Goal: Communication & Community: Participate in discussion

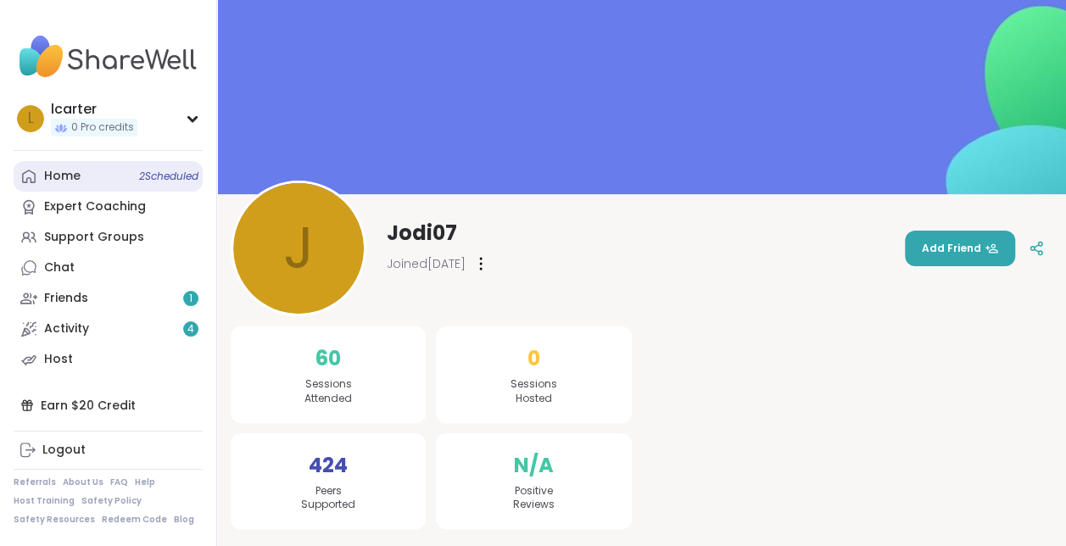
click at [75, 171] on div "Home 2 Scheduled" at bounding box center [62, 176] width 36 height 17
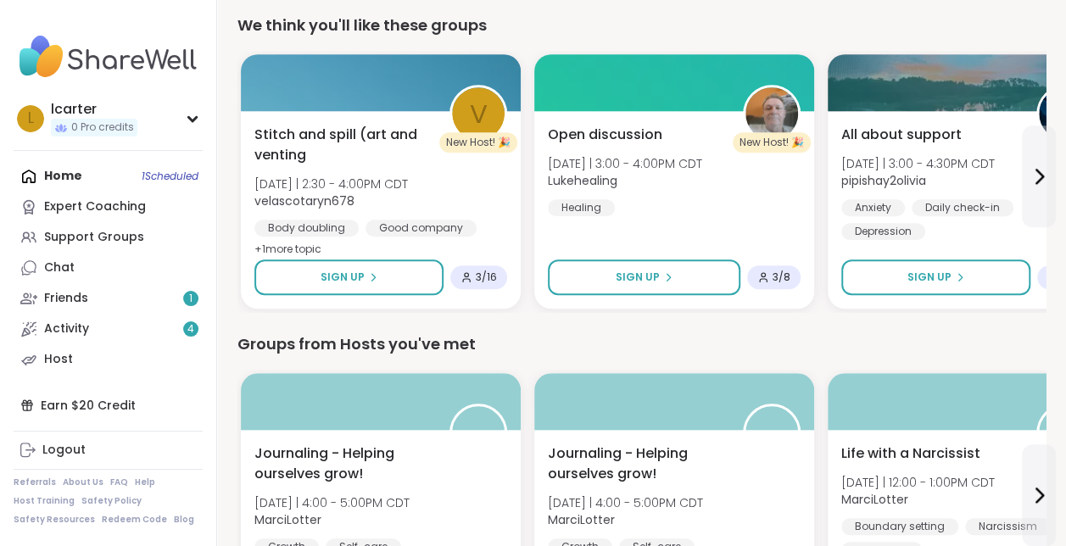
scroll to position [516, 0]
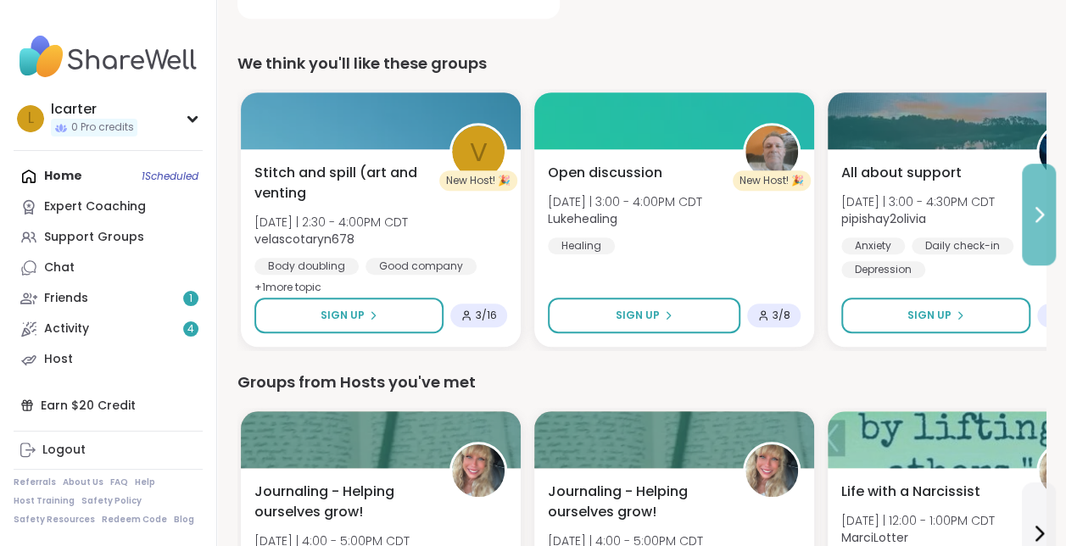
click at [1031, 210] on icon at bounding box center [1039, 214] width 20 height 20
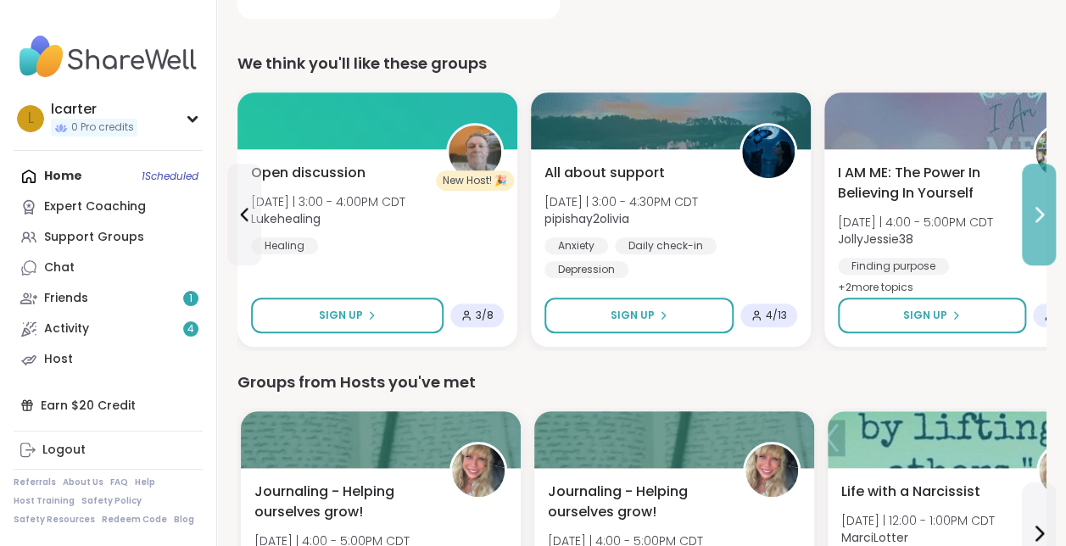
click at [1037, 209] on icon at bounding box center [1040, 215] width 7 height 14
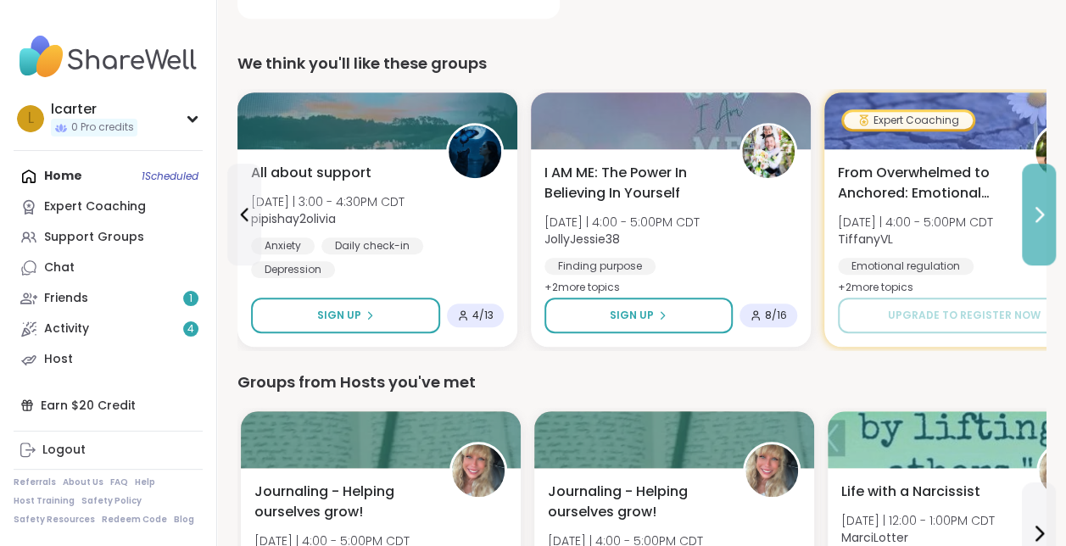
click at [1042, 207] on icon at bounding box center [1039, 214] width 20 height 20
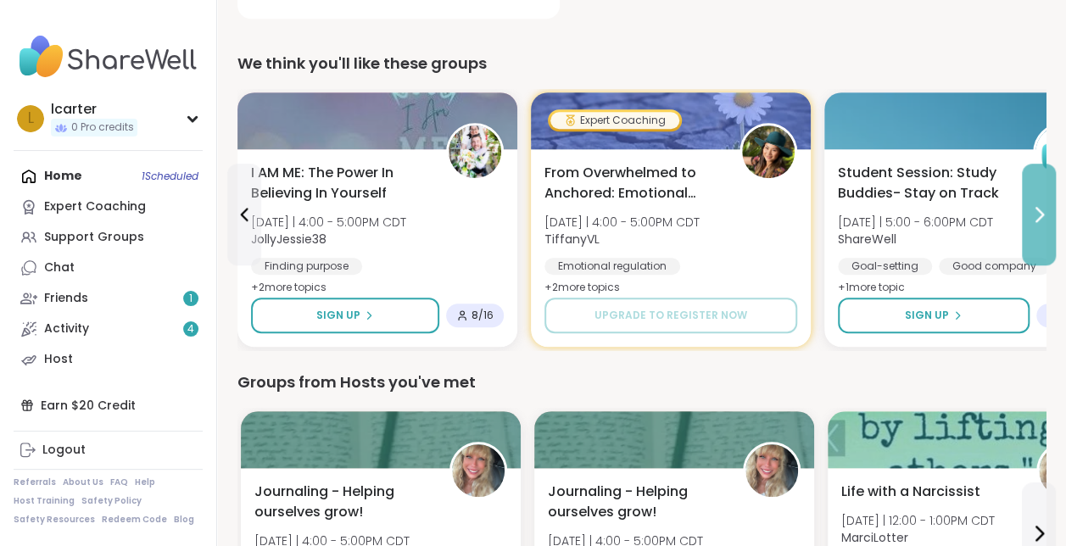
click at [1042, 207] on icon at bounding box center [1039, 214] width 20 height 20
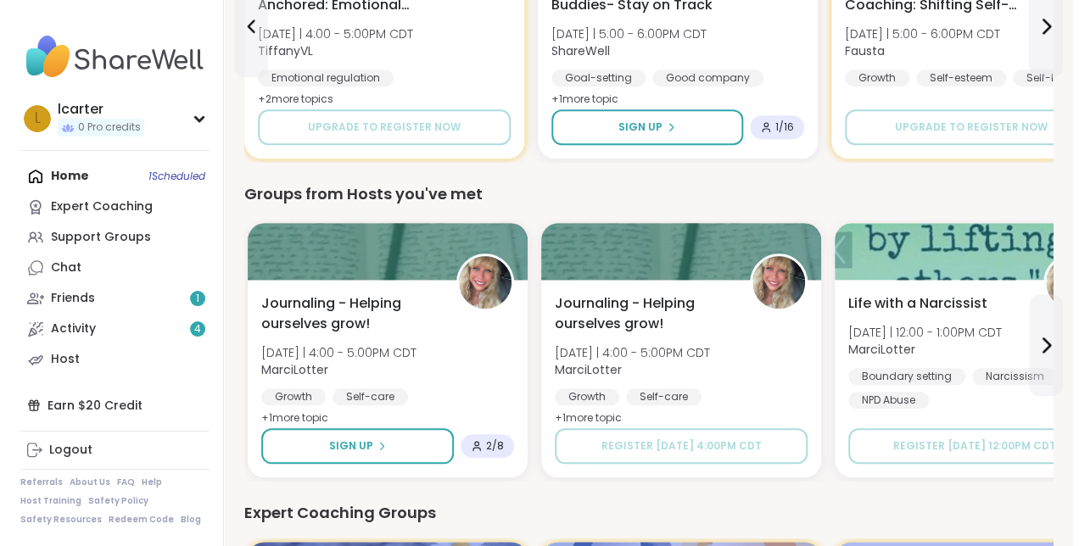
scroll to position [739, 0]
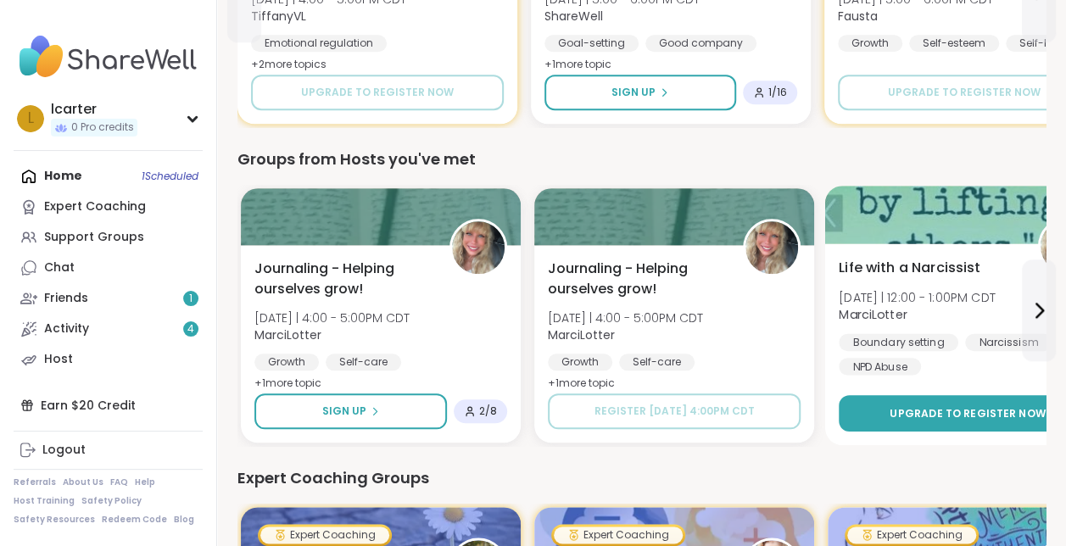
click at [956, 407] on span "Upgrade to register now" at bounding box center [968, 412] width 156 height 14
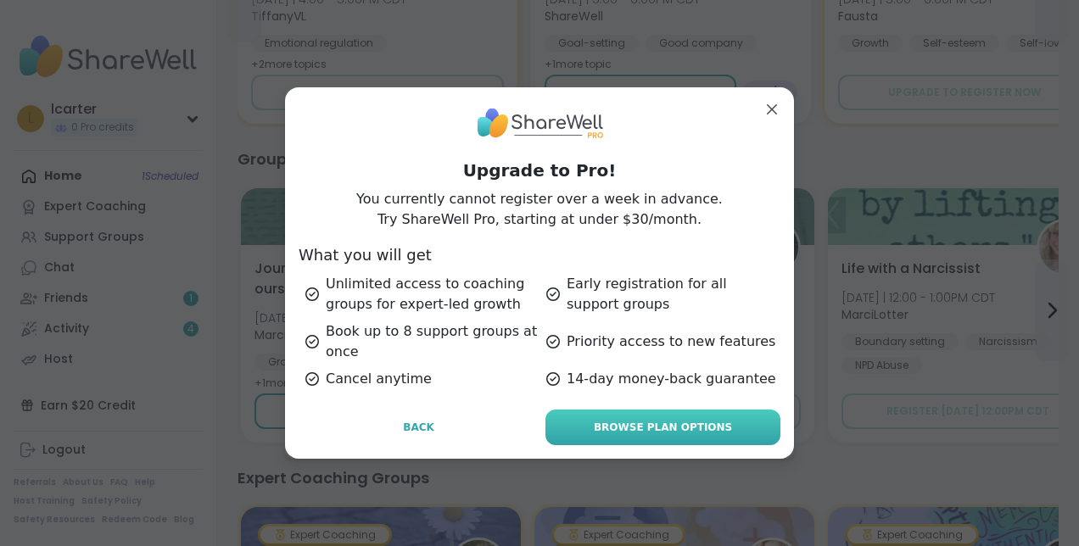
click at [637, 435] on link "Browse Plan Options" at bounding box center [662, 428] width 235 height 36
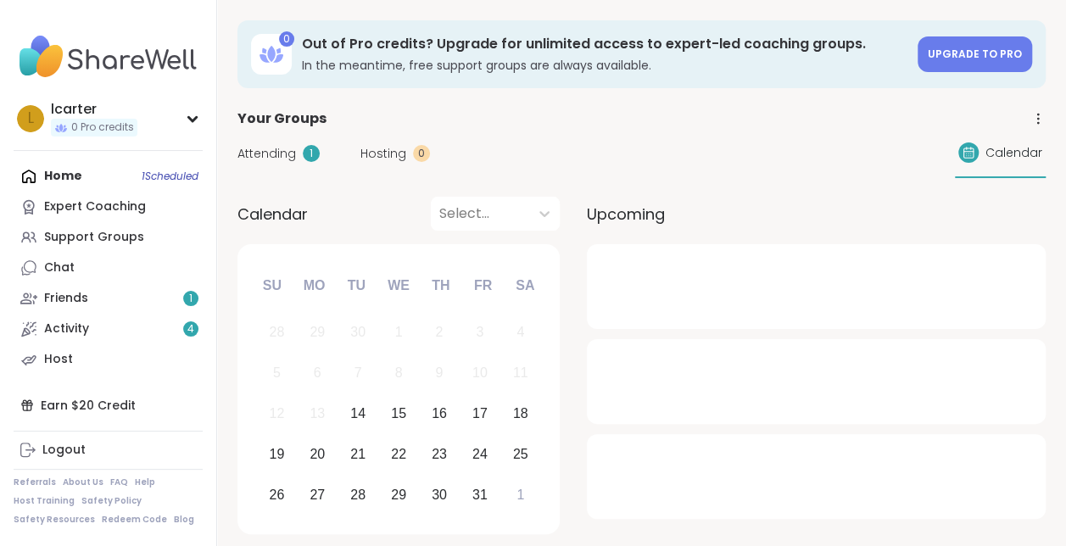
click at [311, 156] on div "1" at bounding box center [311, 153] width 17 height 17
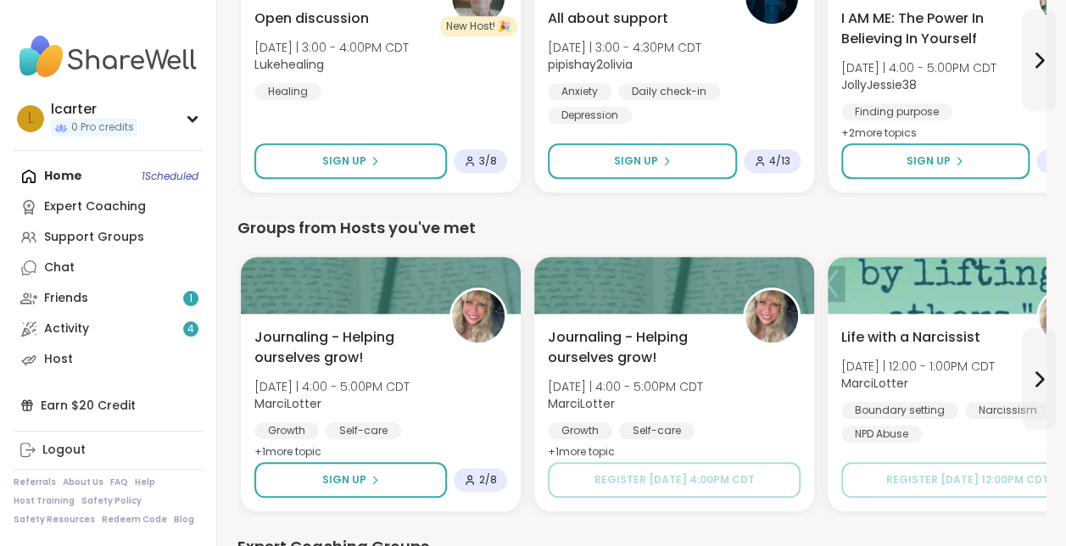
scroll to position [582, 0]
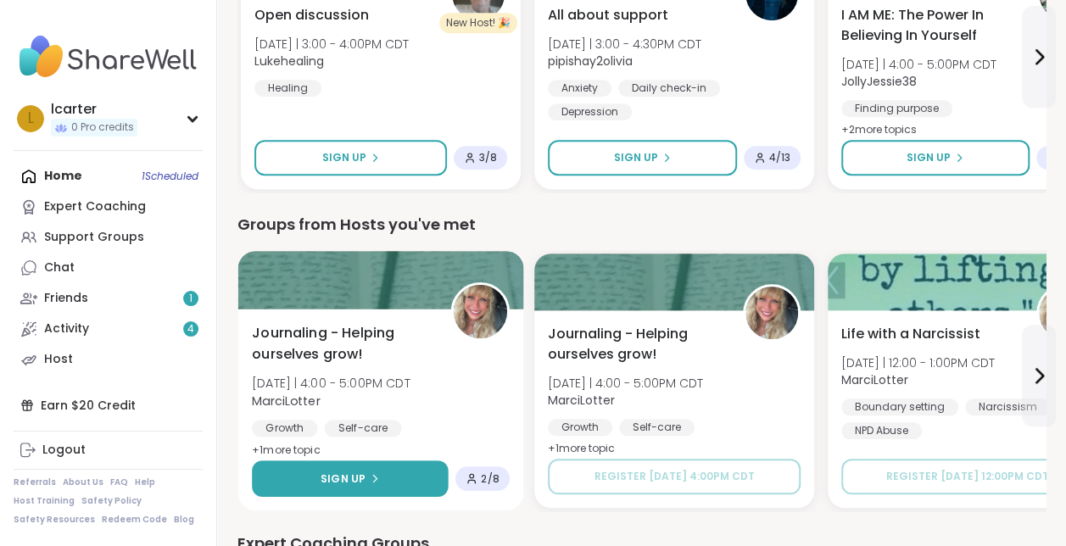
click at [329, 473] on span "Sign Up" at bounding box center [343, 478] width 45 height 15
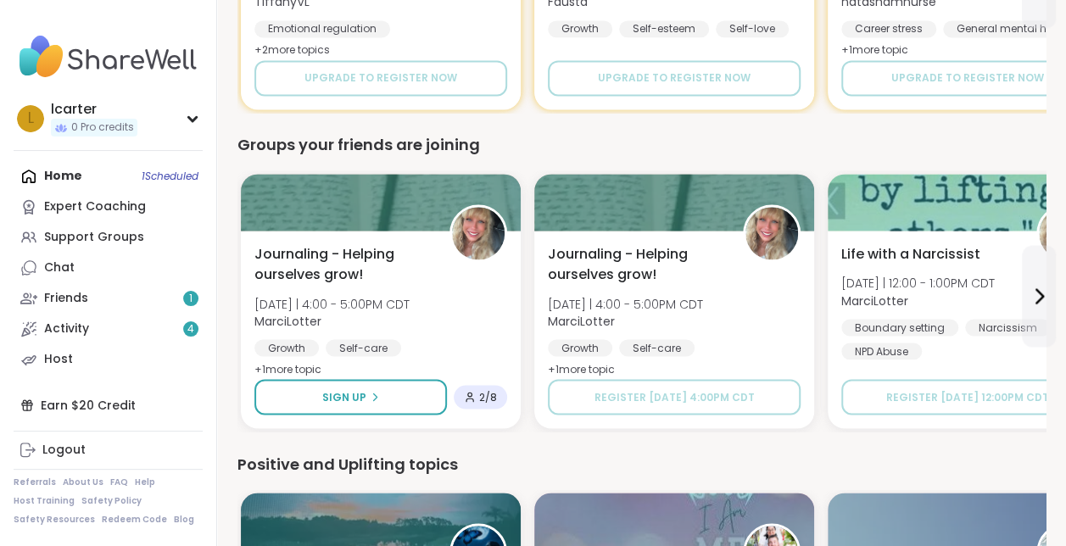
scroll to position [1343, 0]
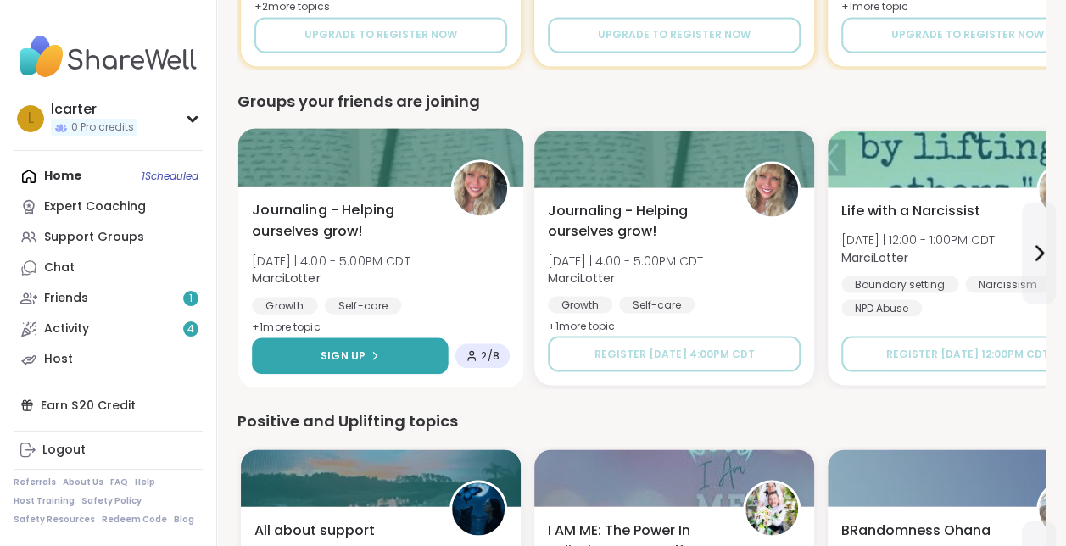
click at [373, 365] on button "Sign Up" at bounding box center [350, 356] width 197 height 36
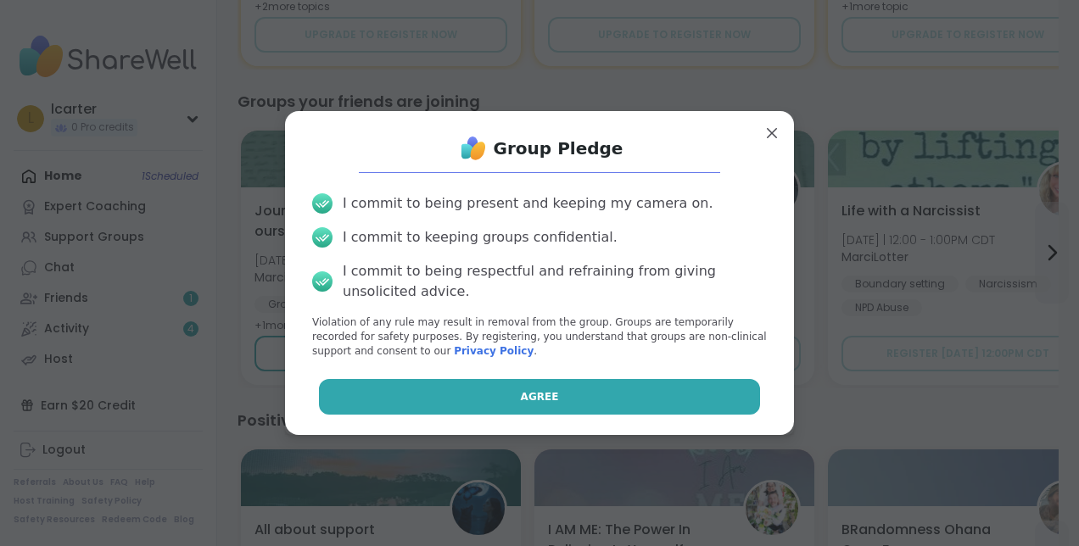
click at [510, 398] on button "Agree" at bounding box center [540, 397] width 442 height 36
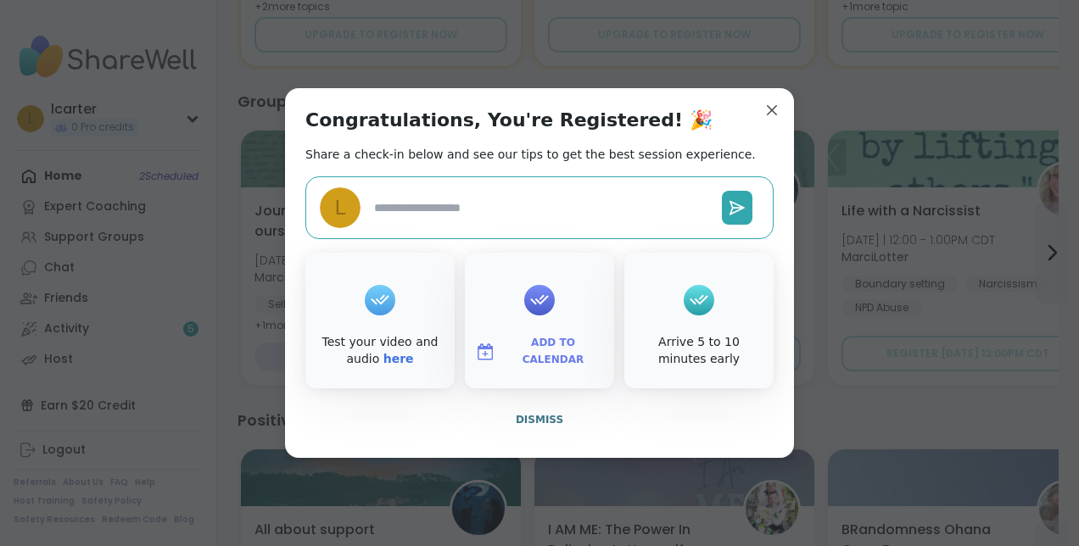
click at [533, 347] on span "Add to Calendar" at bounding box center [553, 351] width 102 height 33
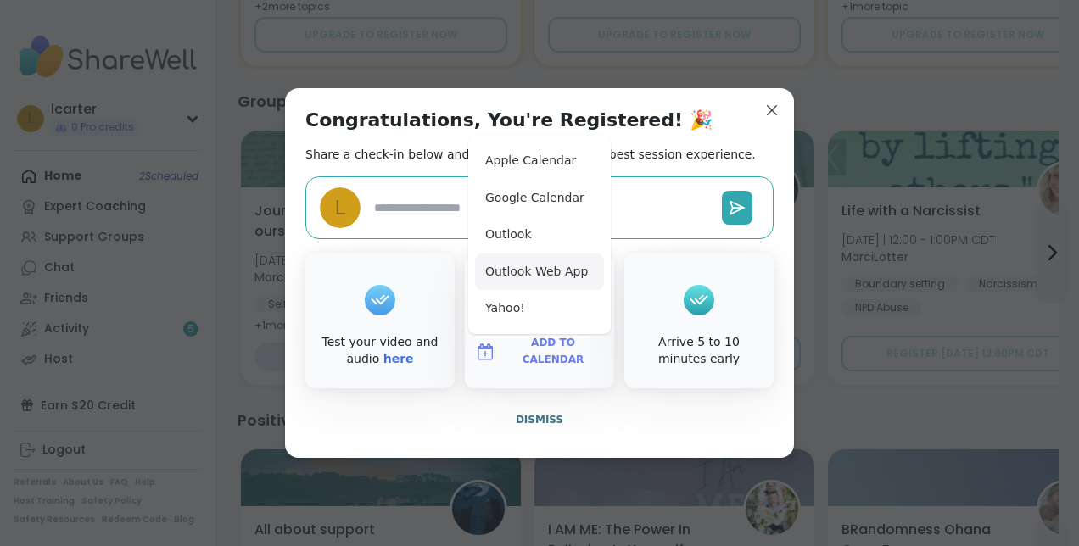
click at [541, 277] on button "Outlook Web App" at bounding box center [539, 272] width 129 height 37
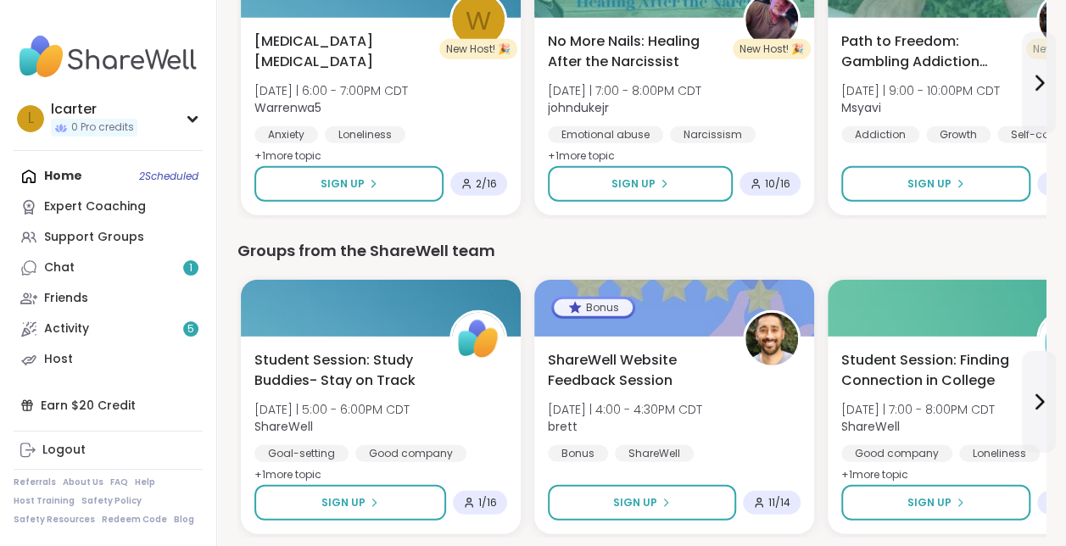
scroll to position [2215, 0]
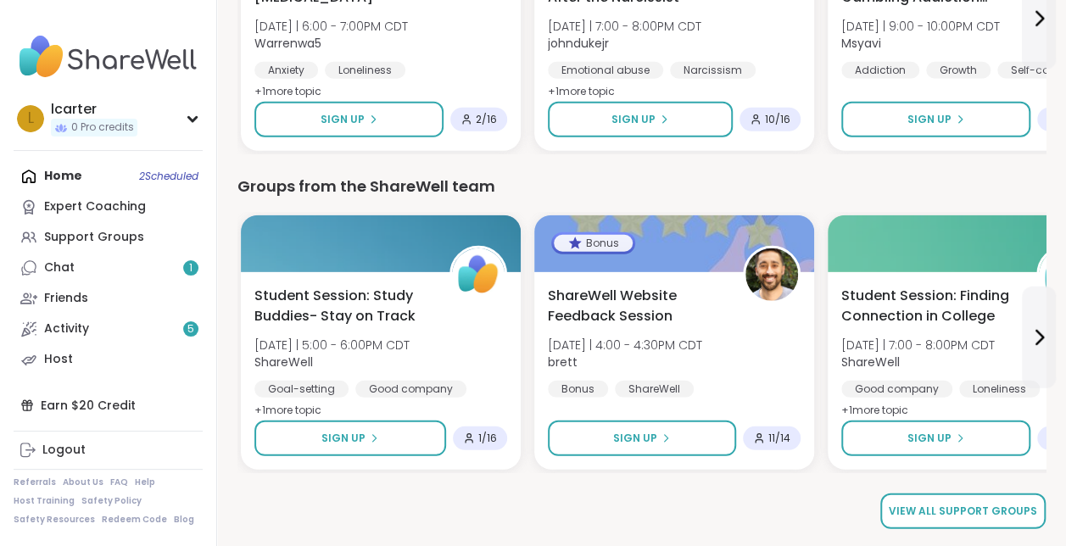
click at [1004, 517] on span "View all support groups" at bounding box center [963, 511] width 148 height 15
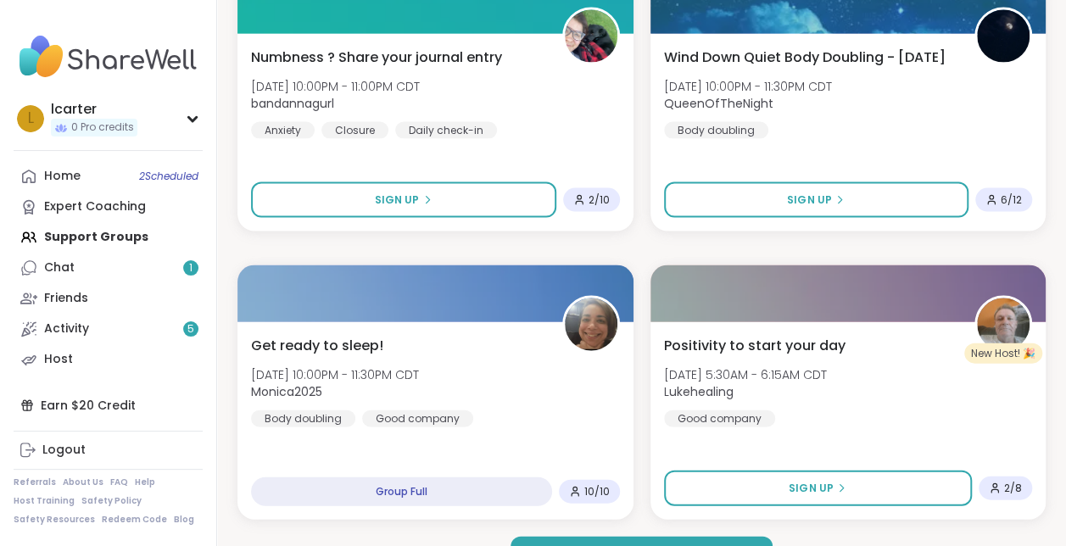
scroll to position [4898, 0]
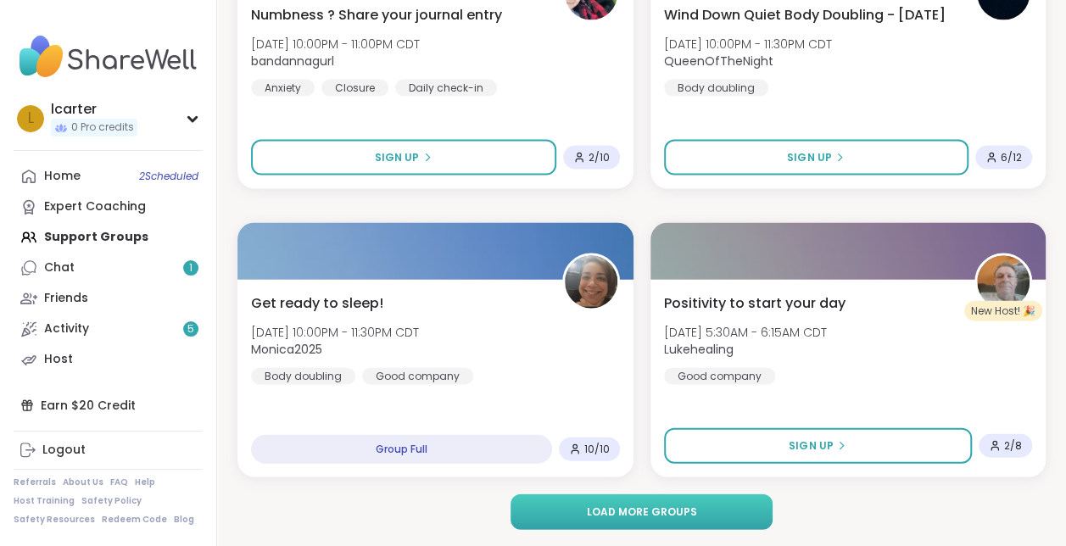
click at [606, 510] on span "Load more groups" at bounding box center [641, 512] width 110 height 15
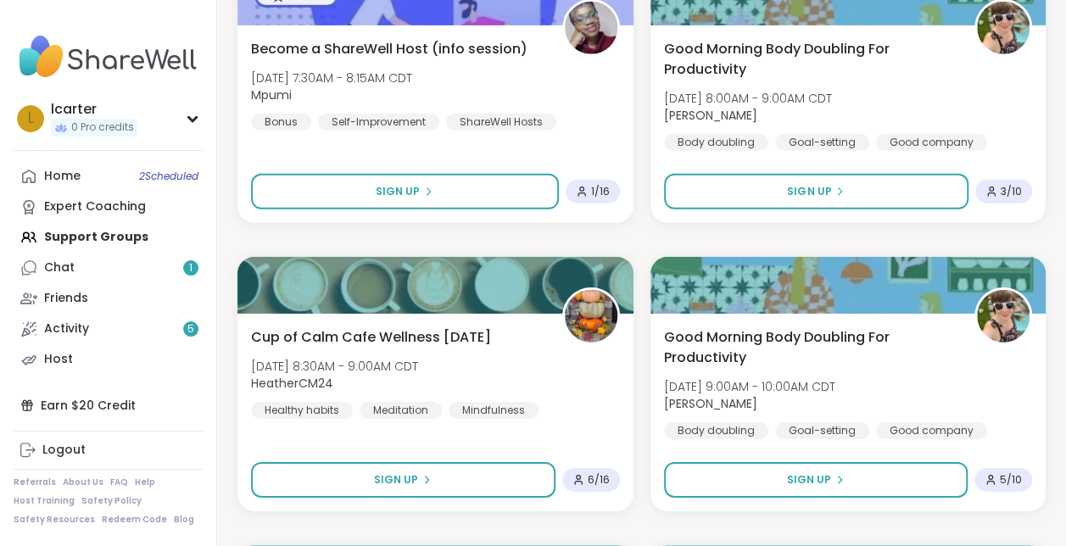
scroll to position [5670, 0]
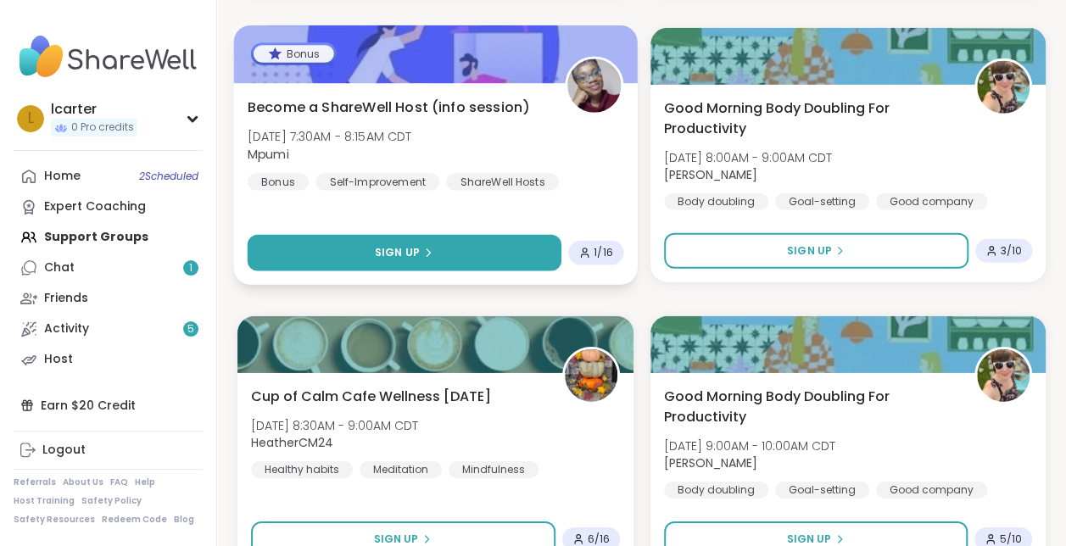
click at [433, 249] on button "Sign Up" at bounding box center [405, 253] width 314 height 36
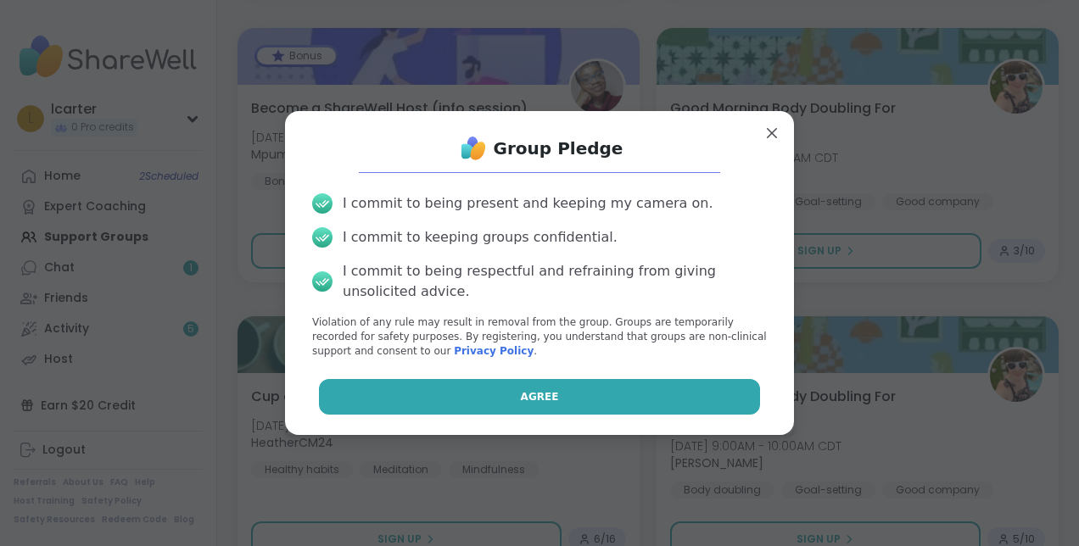
click at [579, 395] on button "Agree" at bounding box center [540, 397] width 442 height 36
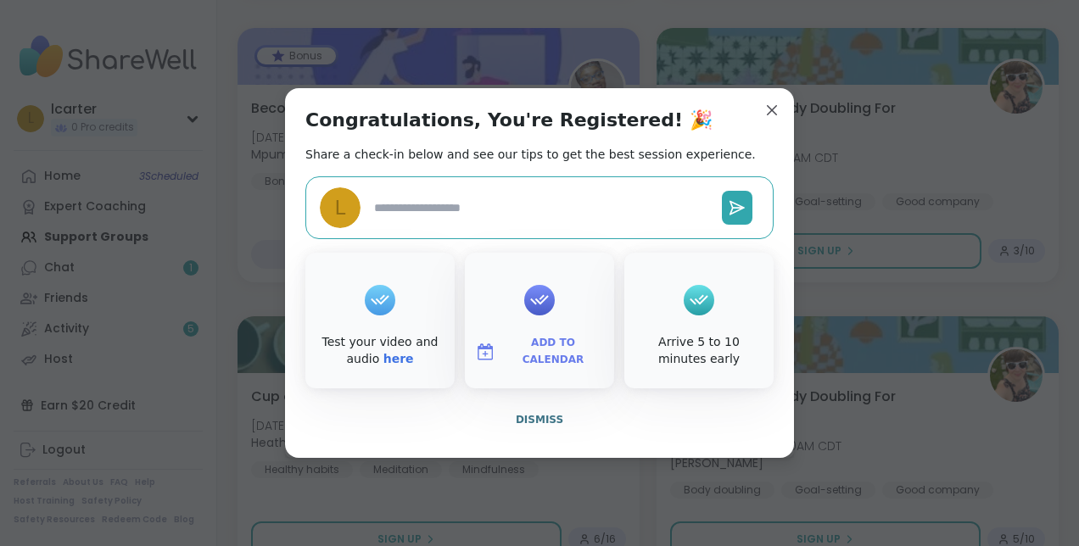
click at [529, 346] on span "Add to Calendar" at bounding box center [553, 351] width 102 height 33
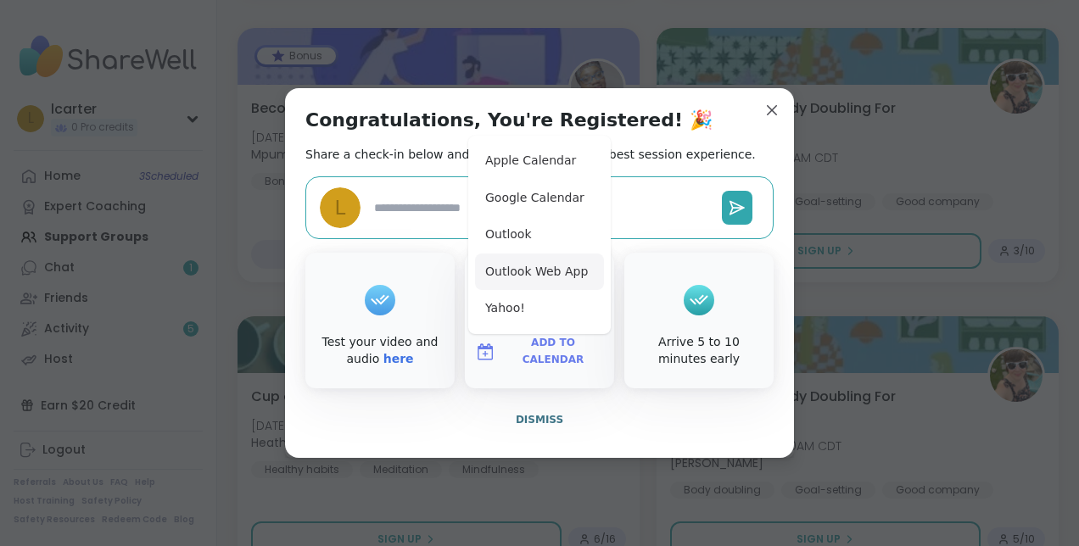
click at [533, 275] on button "Outlook Web App" at bounding box center [539, 272] width 129 height 37
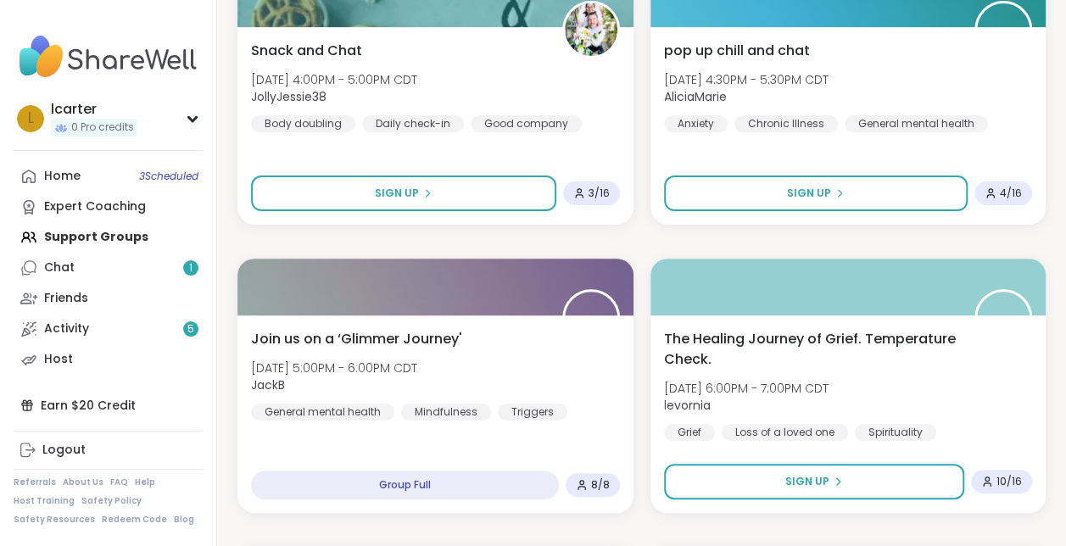
scroll to position [10090, 0]
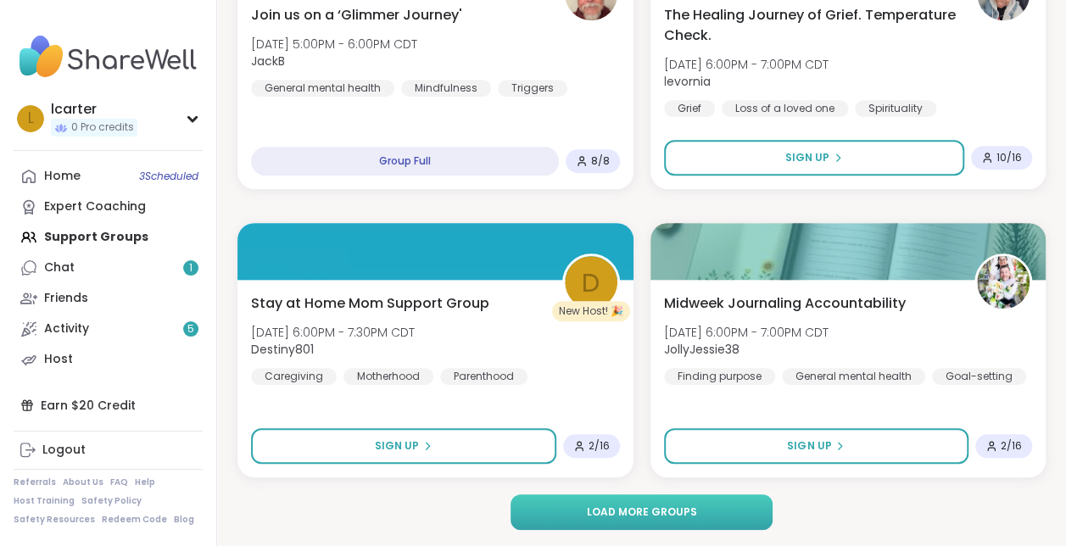
click at [583, 512] on button "Load more groups" at bounding box center [642, 513] width 263 height 36
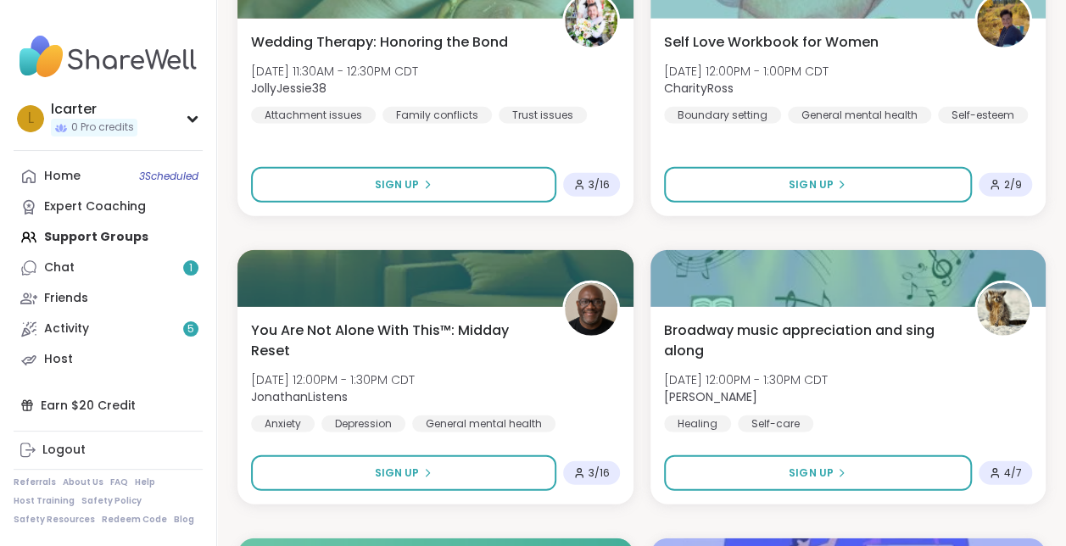
scroll to position [15281, 0]
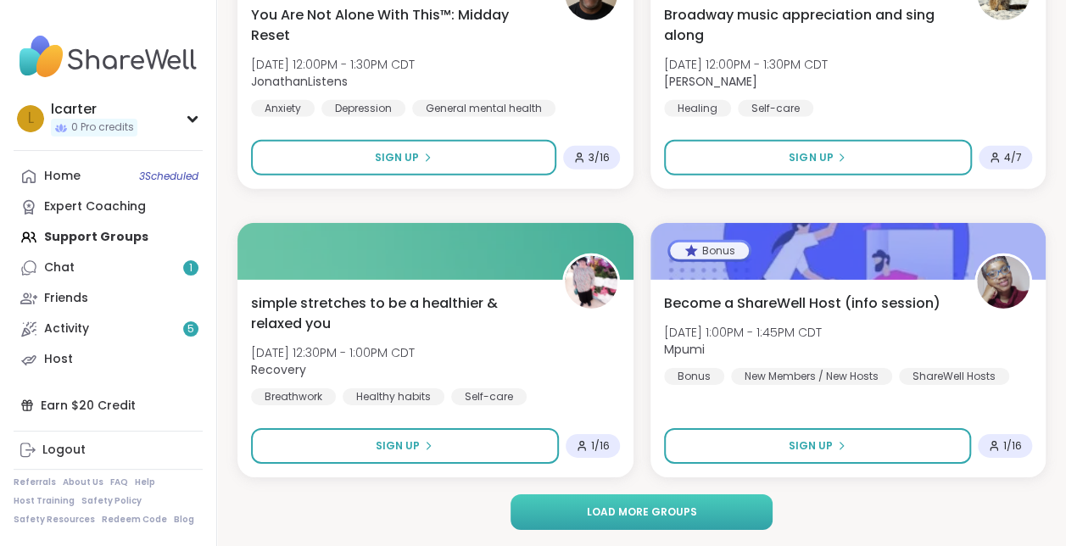
click at [646, 511] on span "Load more groups" at bounding box center [641, 512] width 110 height 15
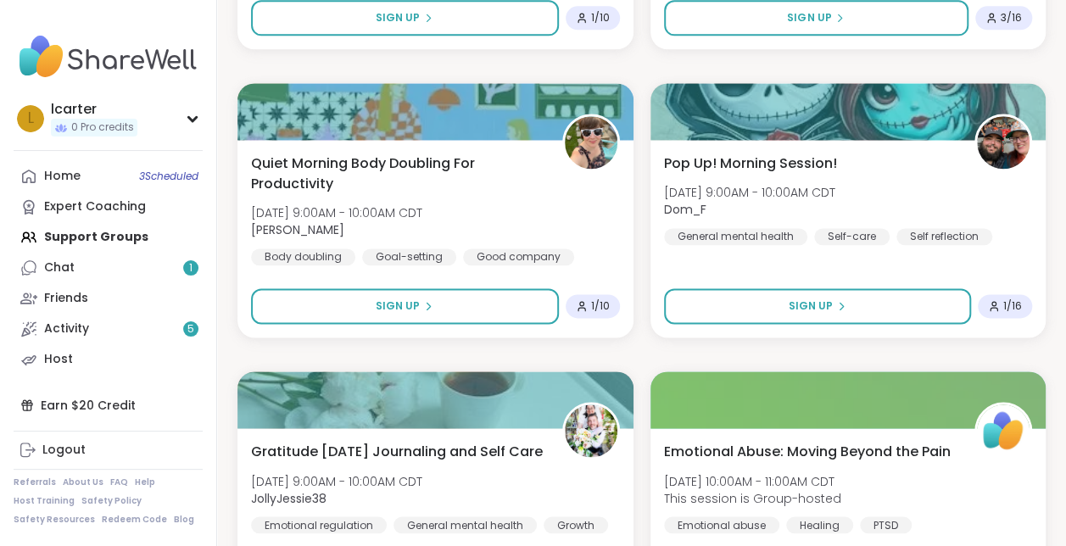
scroll to position [20473, 0]
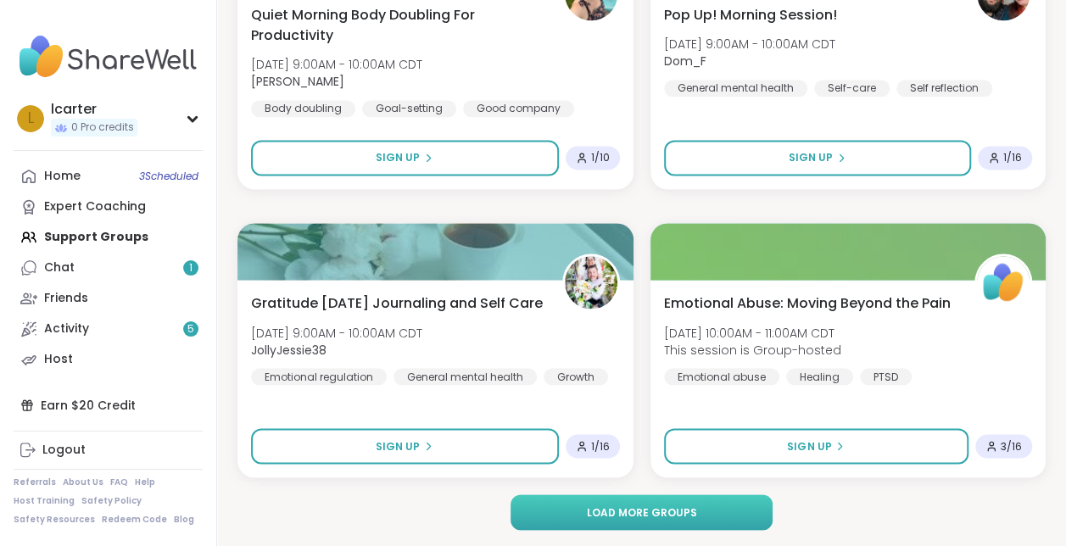
click at [685, 517] on span "Load more groups" at bounding box center [641, 512] width 110 height 15
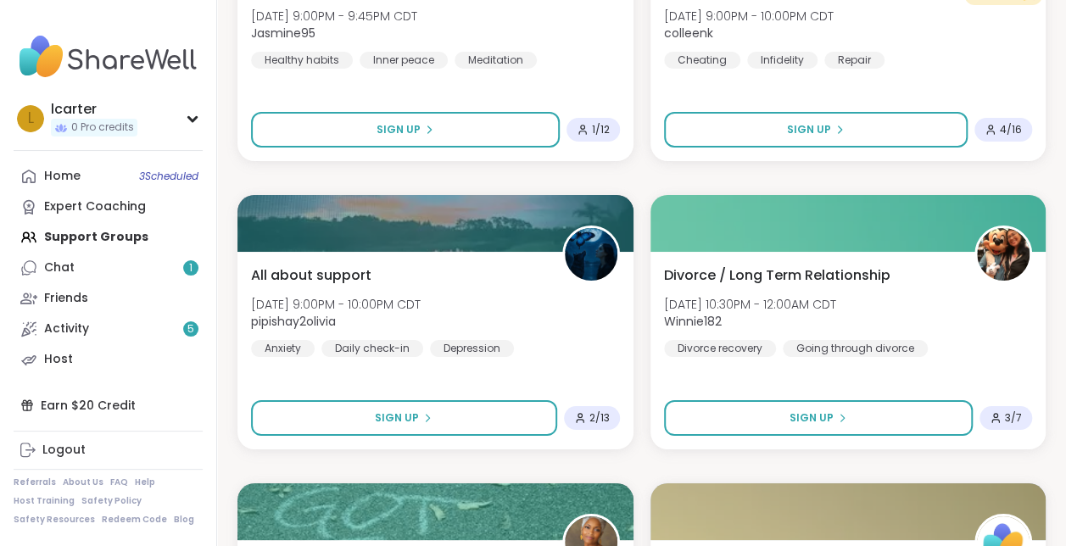
scroll to position [25665, 0]
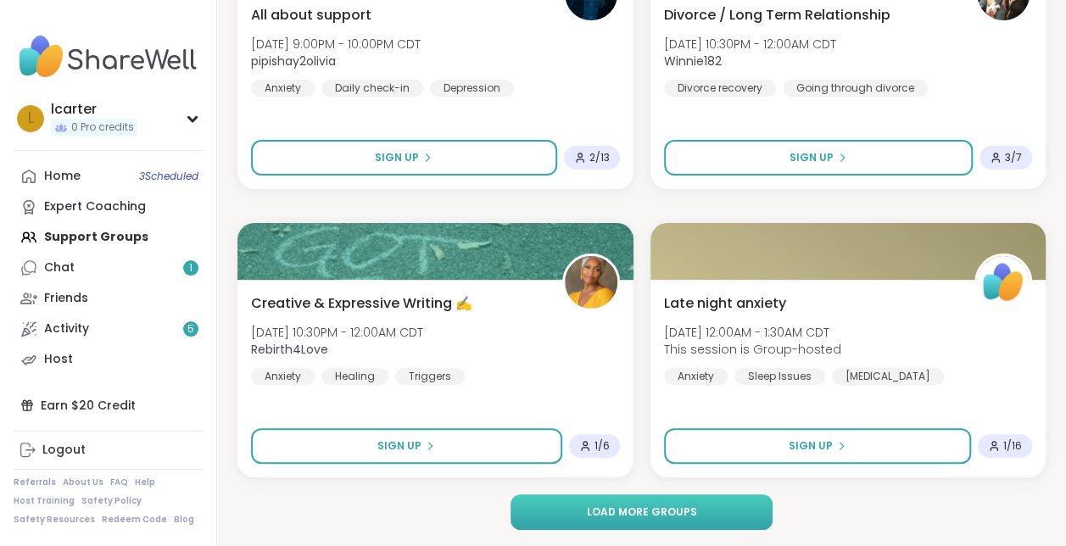
click at [647, 520] on button "Load more groups" at bounding box center [642, 513] width 263 height 36
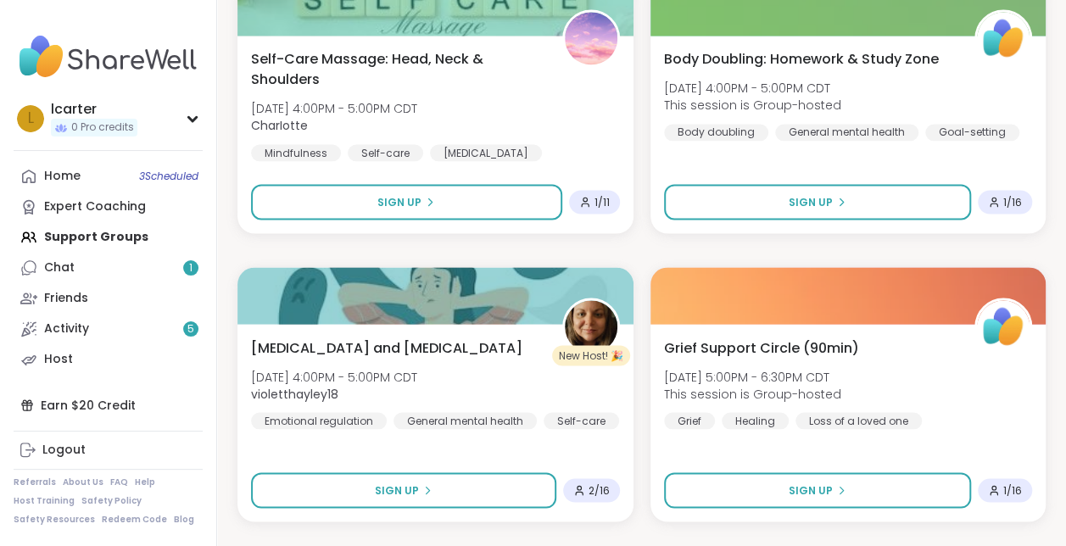
scroll to position [30856, 0]
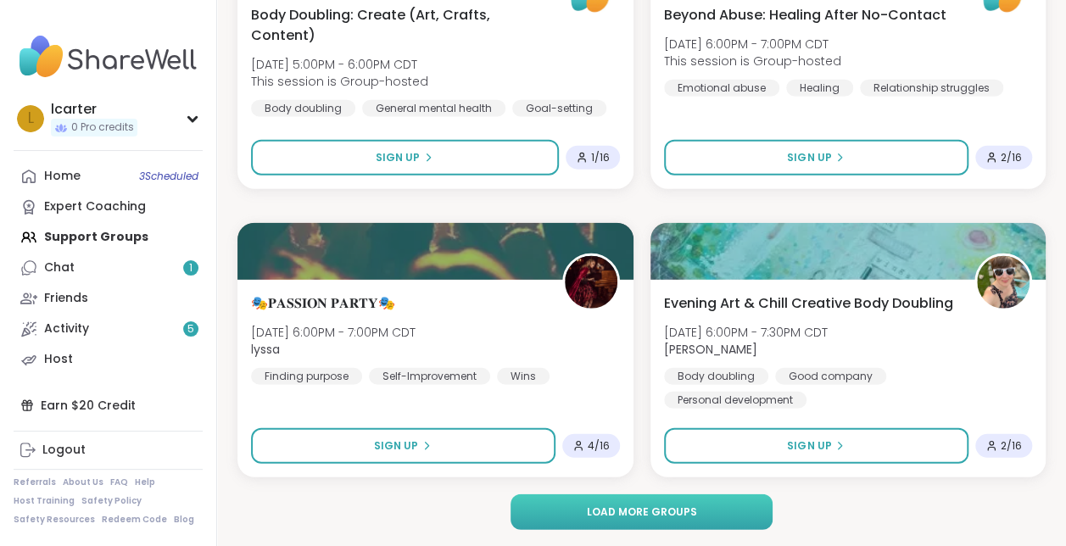
click at [686, 509] on span "Load more groups" at bounding box center [641, 512] width 110 height 15
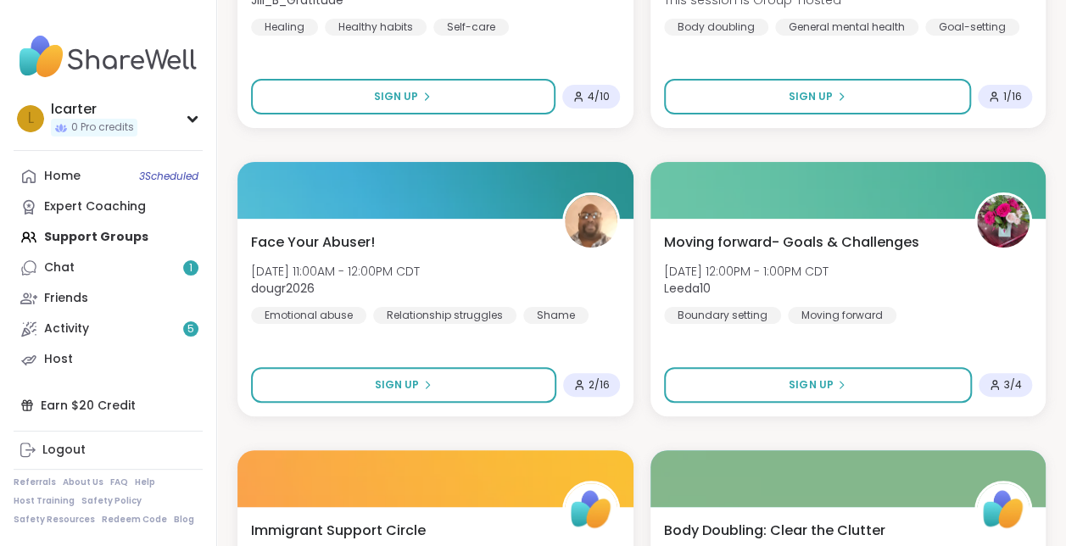
scroll to position [36048, 0]
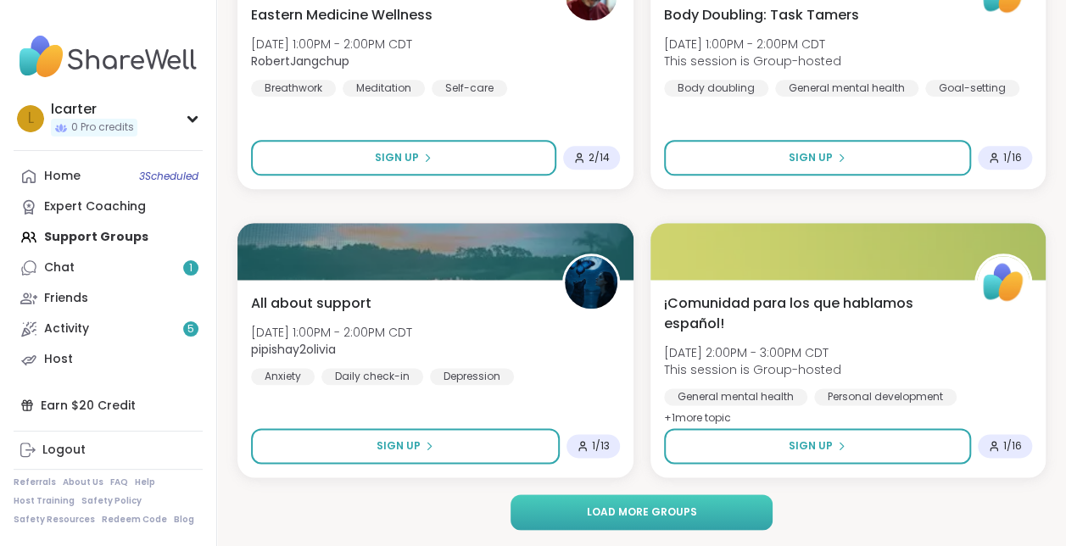
click at [646, 511] on span "Load more groups" at bounding box center [641, 512] width 110 height 15
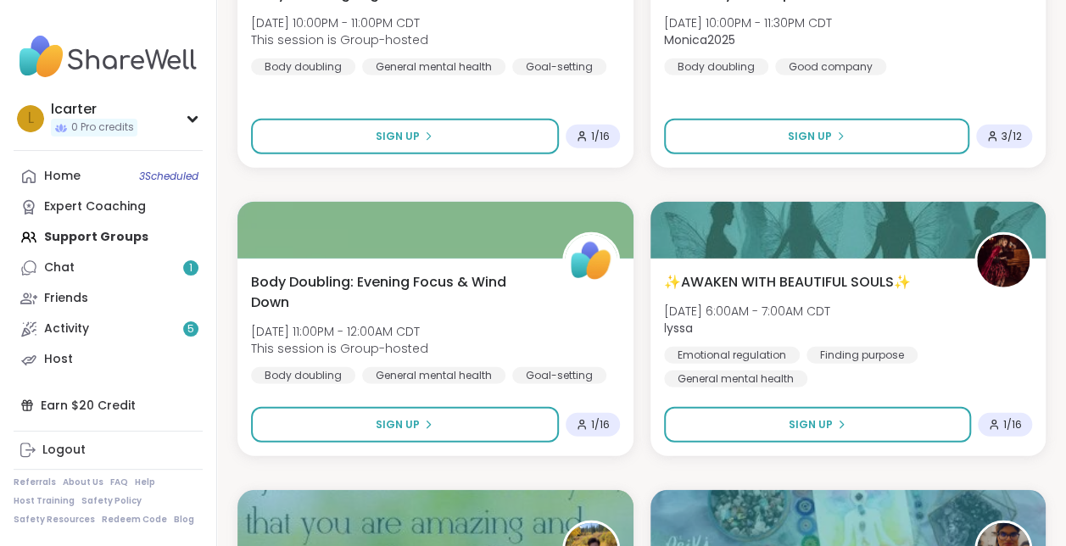
scroll to position [41240, 0]
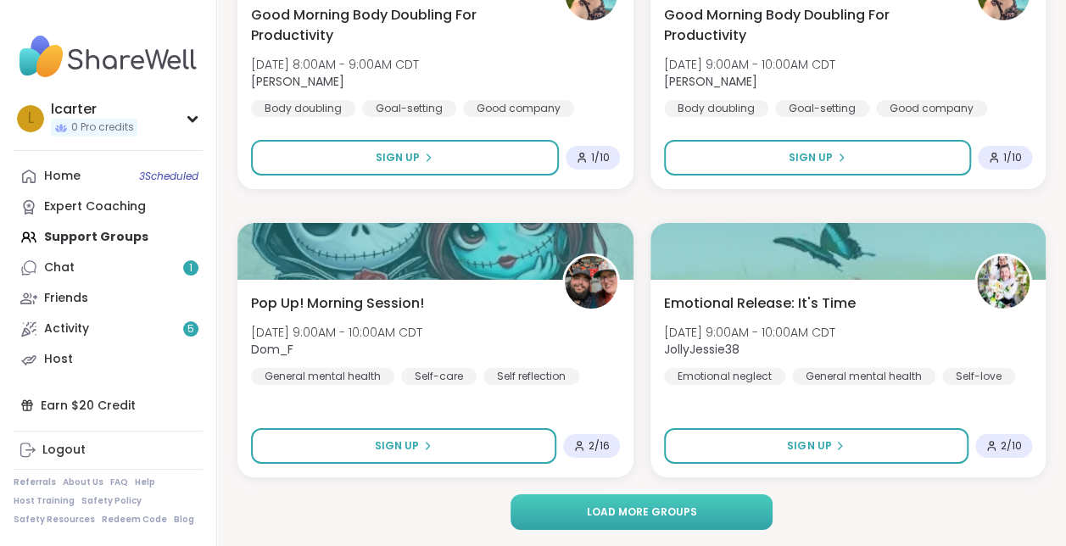
click at [643, 516] on span "Load more groups" at bounding box center [641, 512] width 110 height 15
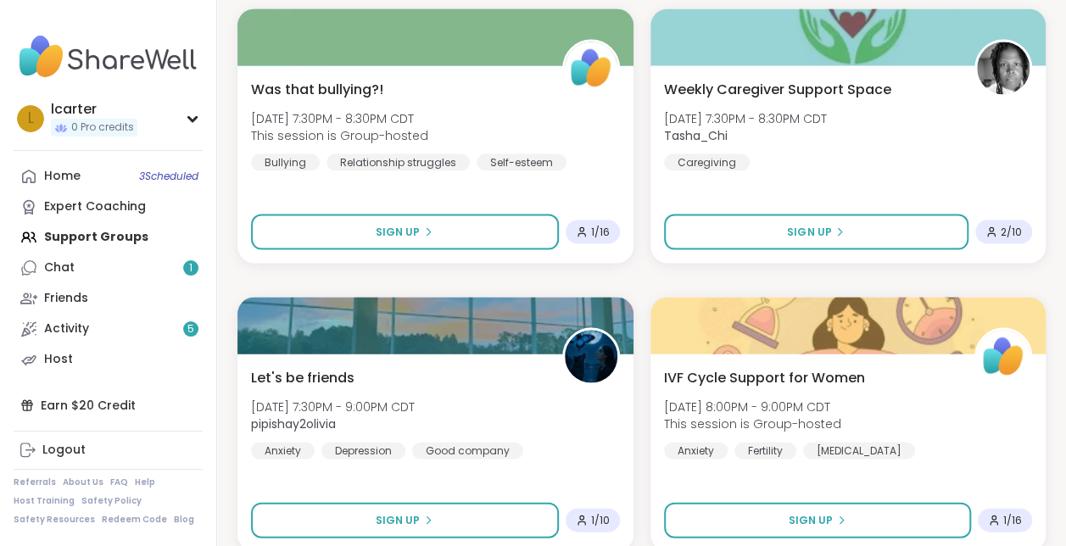
scroll to position [46431, 0]
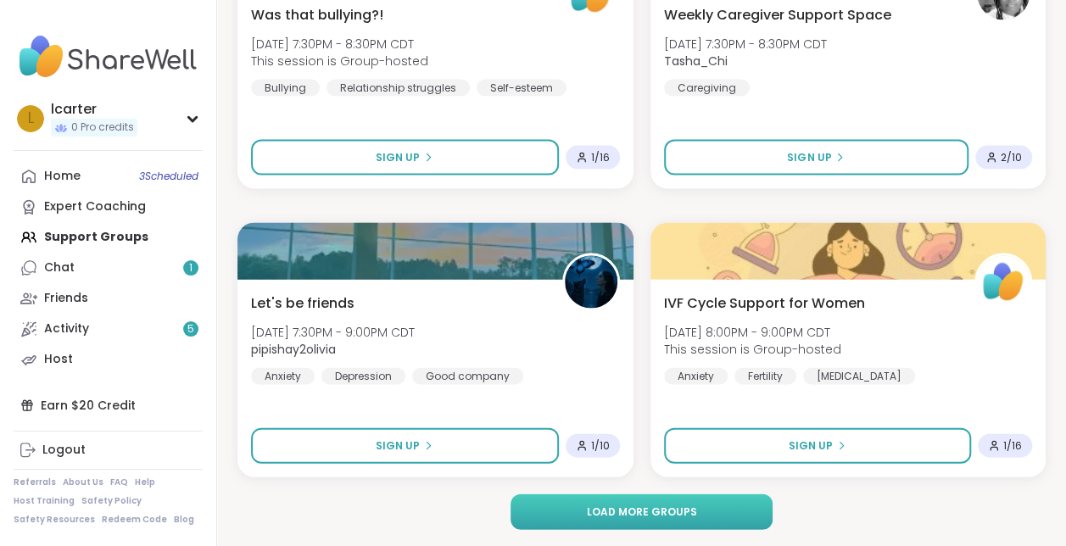
click at [702, 510] on button "Load more groups" at bounding box center [642, 513] width 263 height 36
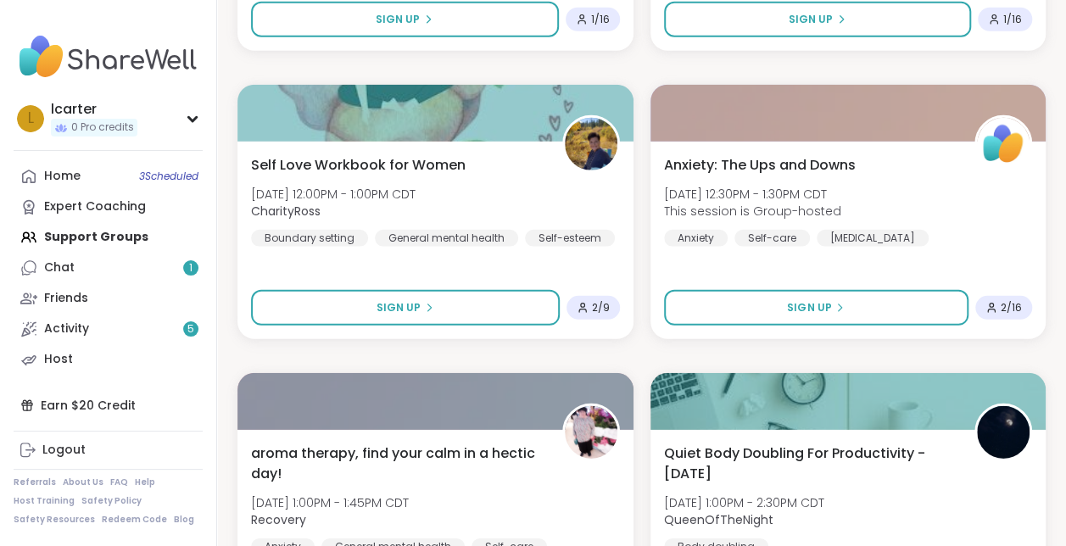
scroll to position [50378, 0]
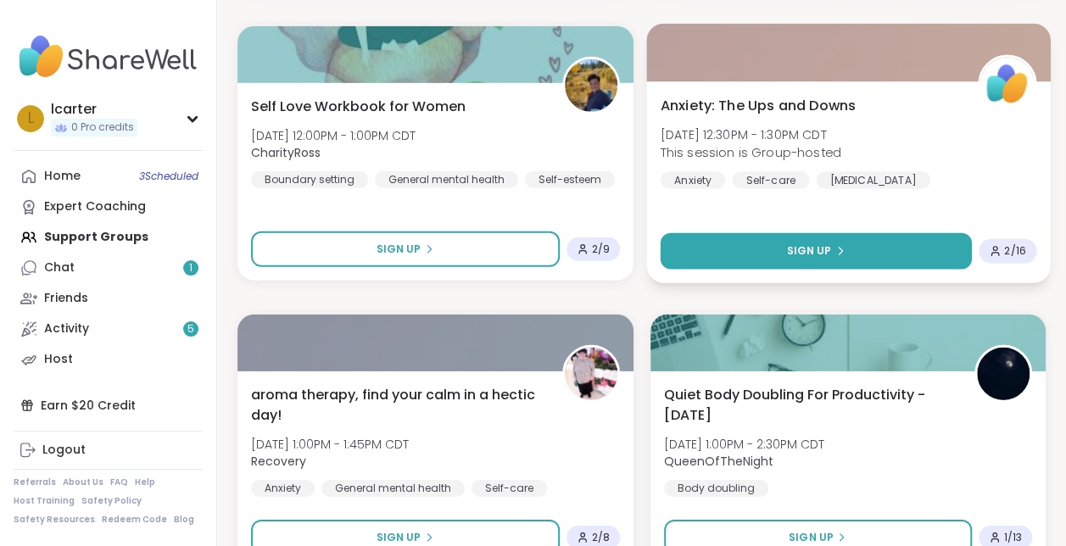
click at [801, 236] on button "Sign Up" at bounding box center [815, 251] width 311 height 36
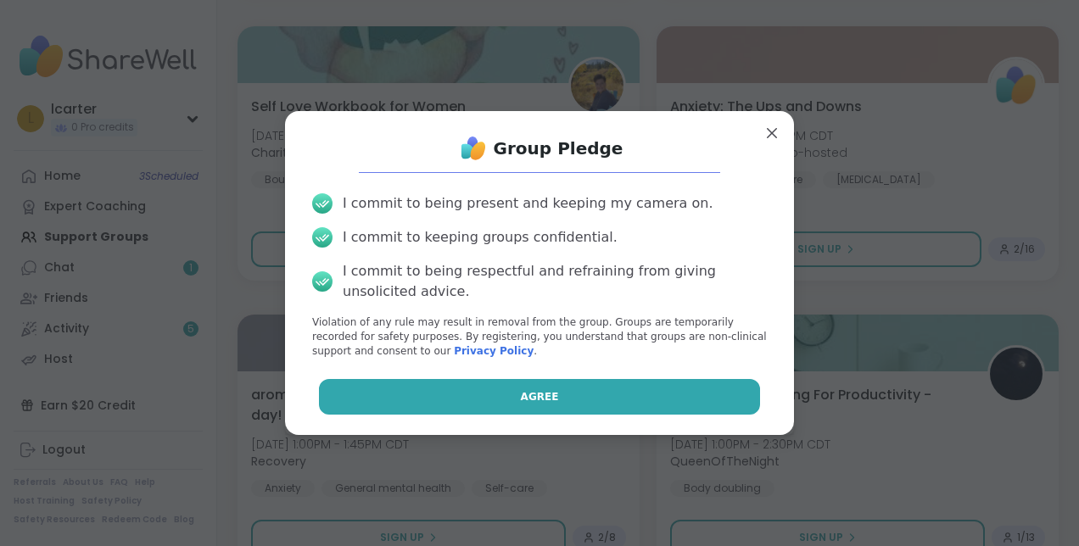
click at [582, 400] on button "Agree" at bounding box center [540, 397] width 442 height 36
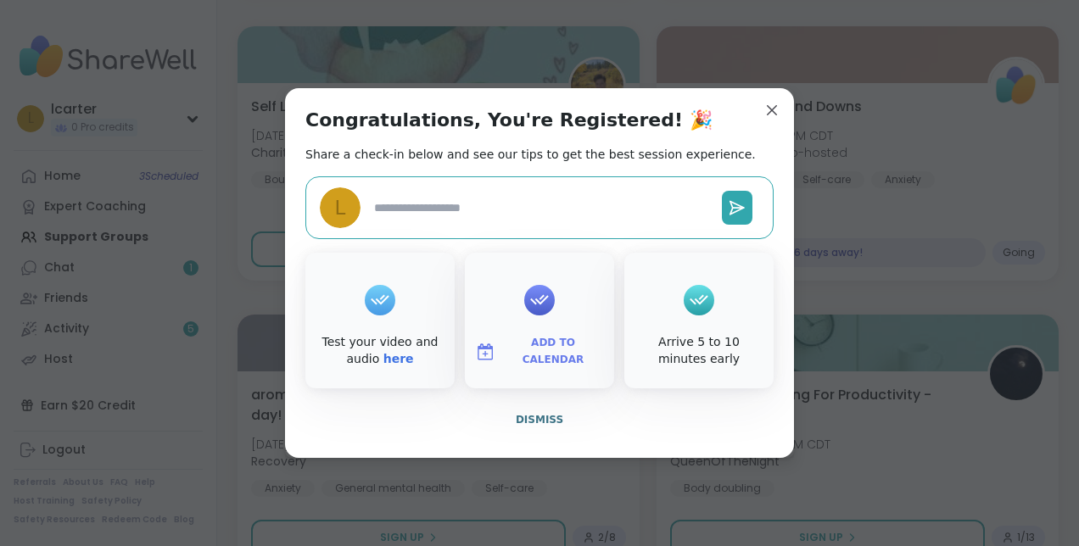
type textarea "*"
click at [539, 302] on icon at bounding box center [539, 300] width 27 height 26
click at [537, 351] on span "Add to Calendar" at bounding box center [553, 351] width 102 height 33
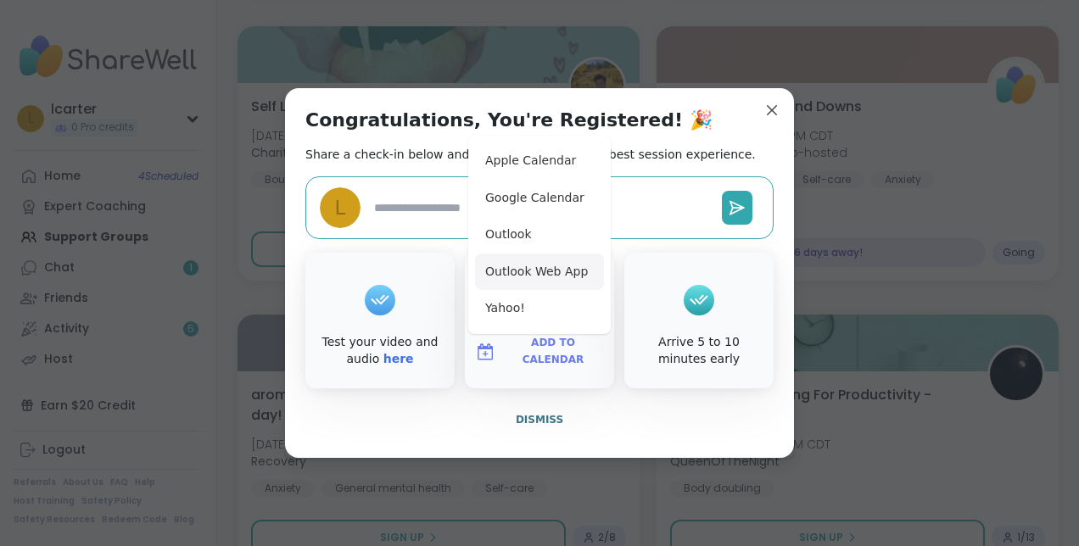
click at [521, 259] on button "Outlook Web App" at bounding box center [539, 272] width 129 height 37
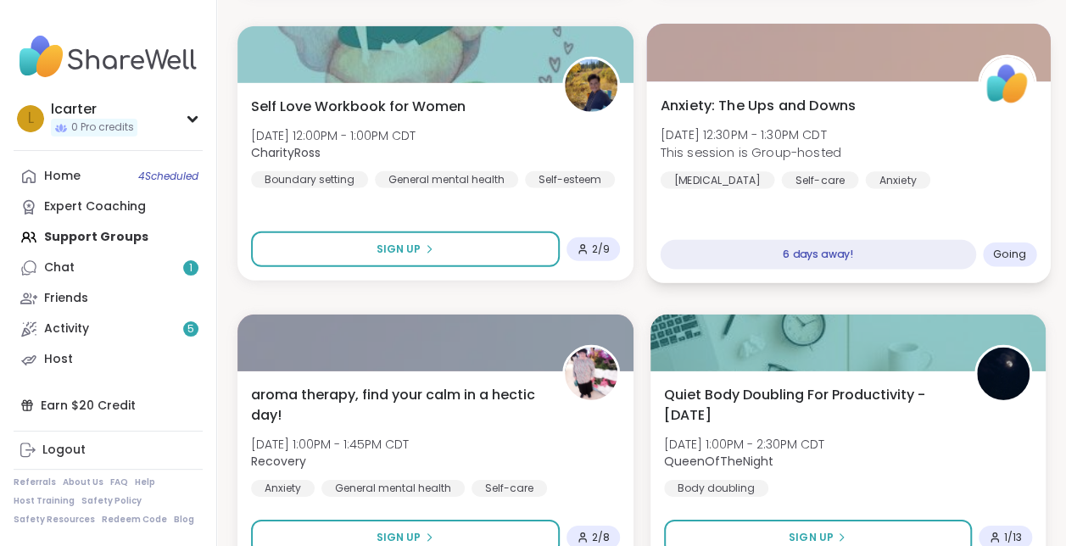
click at [1016, 262] on div "Going" at bounding box center [1008, 255] width 53 height 25
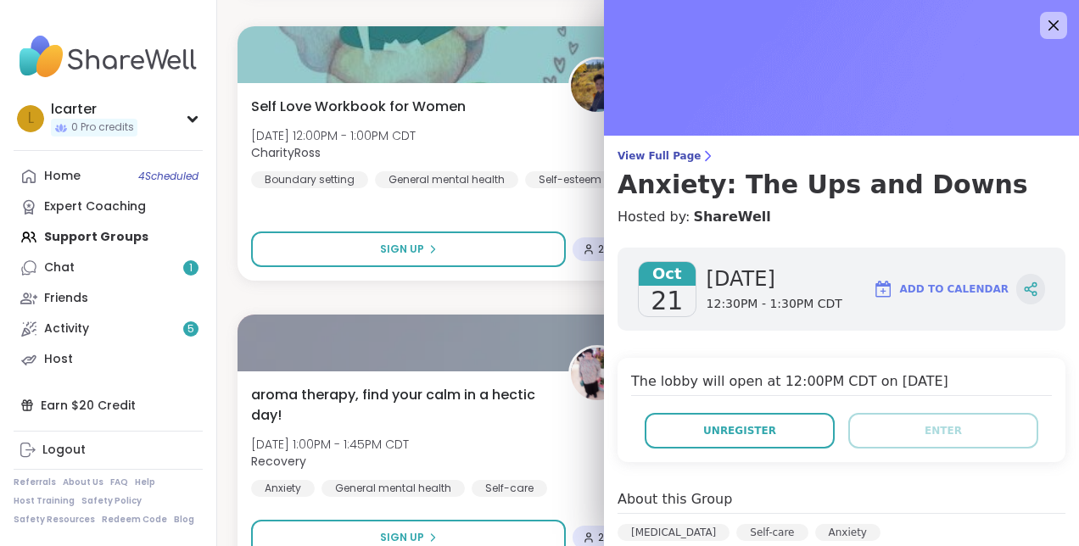
click at [1016, 293] on div at bounding box center [1030, 289] width 29 height 31
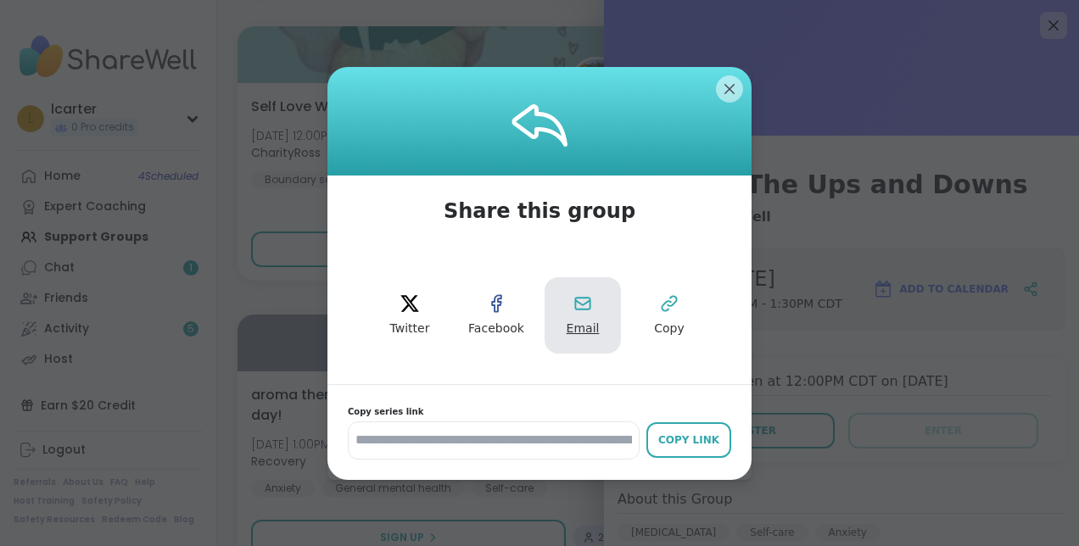
click at [579, 315] on button "Email" at bounding box center [583, 315] width 76 height 76
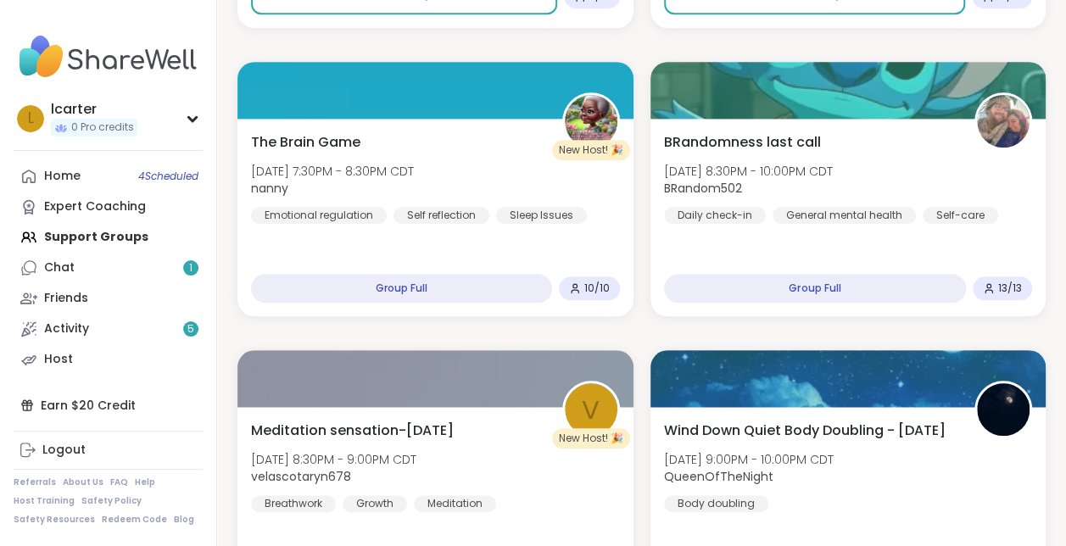
scroll to position [408, 0]
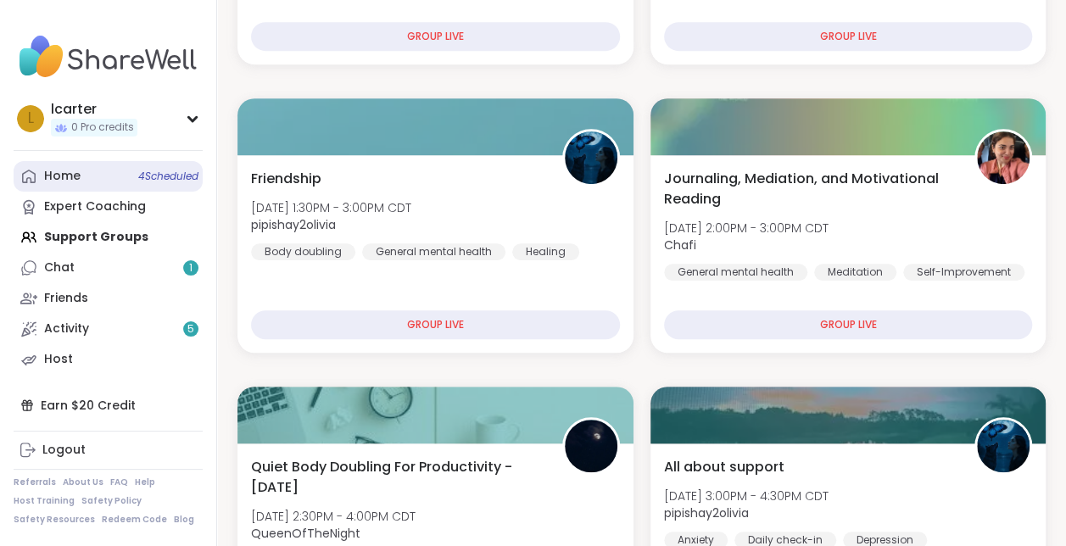
click at [53, 183] on div "Home 4 Scheduled" at bounding box center [62, 176] width 36 height 17
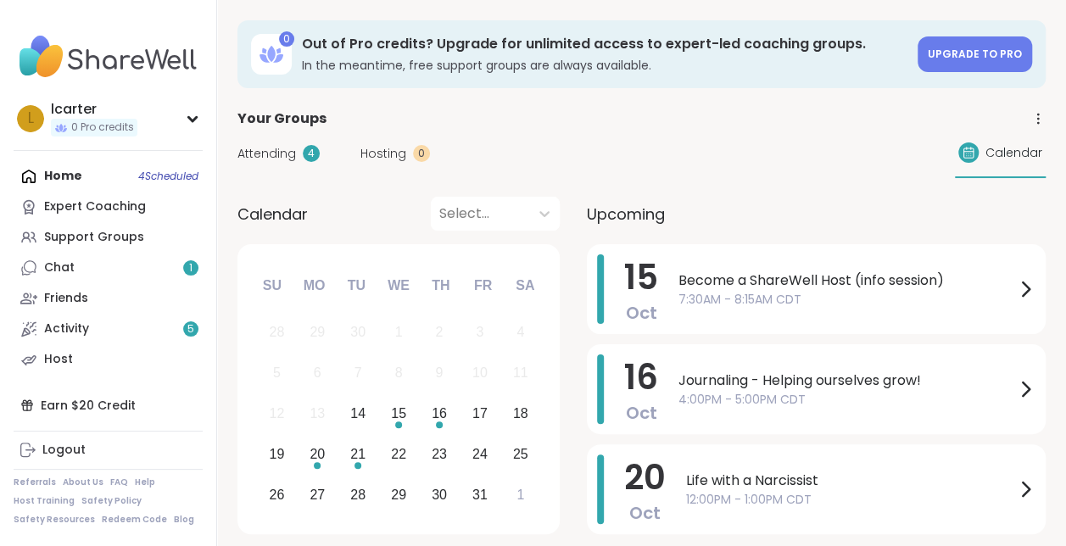
click at [282, 42] on div "0" at bounding box center [286, 38] width 15 height 15
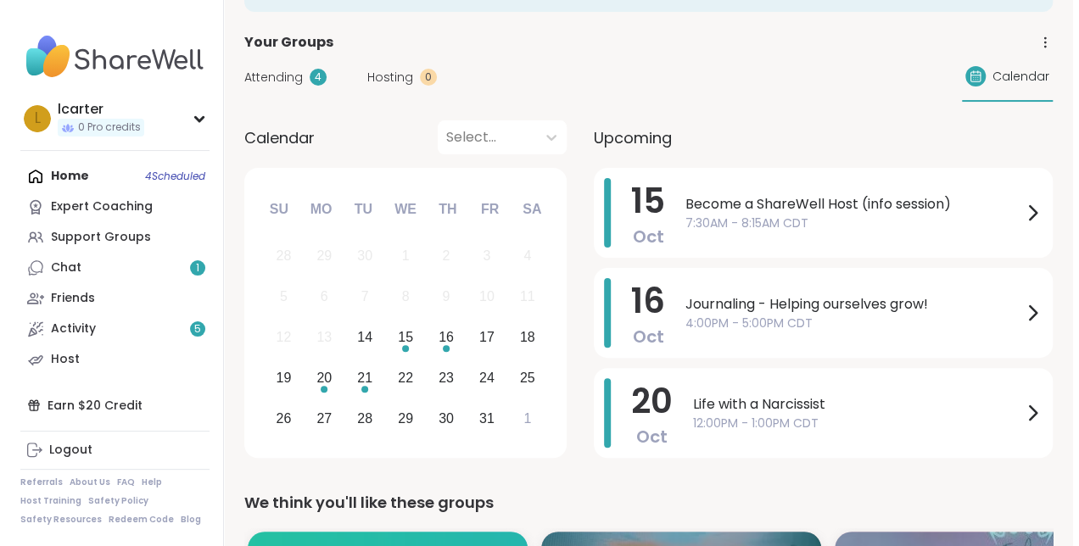
scroll to position [105, 0]
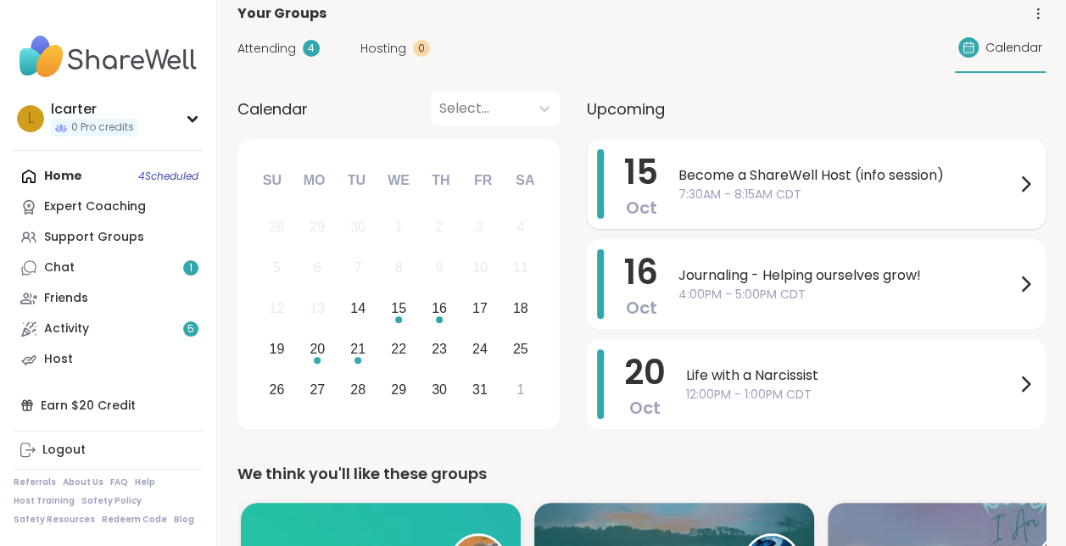
click at [921, 189] on span "7:30AM - 8:15AM CDT" at bounding box center [847, 195] width 337 height 18
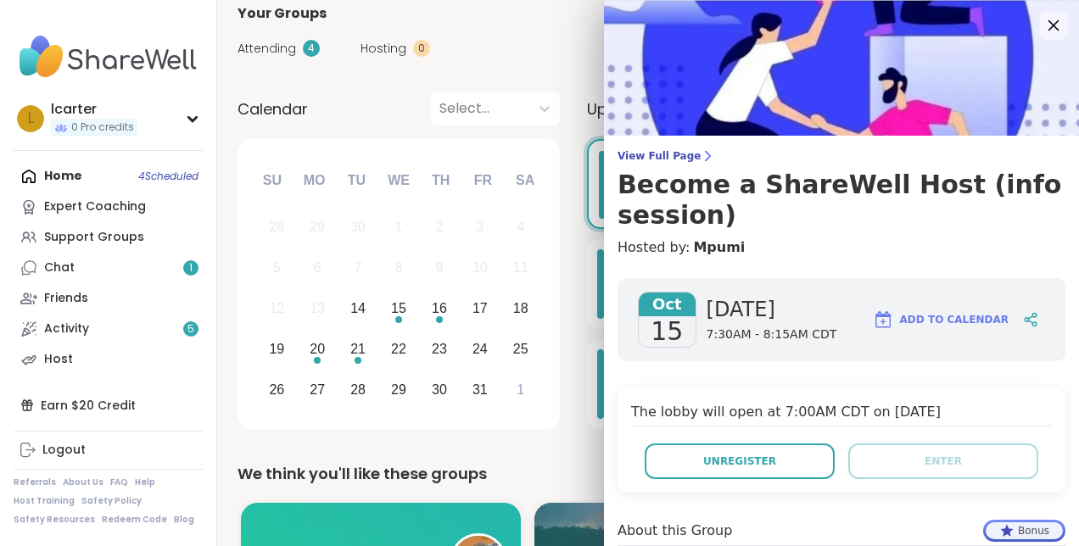
click at [1043, 23] on icon at bounding box center [1053, 24] width 21 height 21
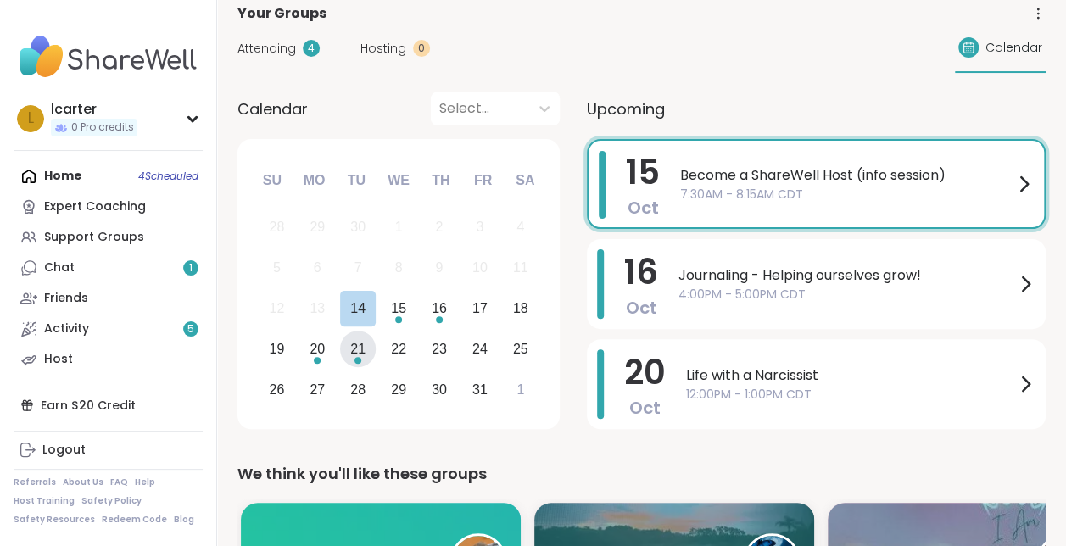
click at [361, 353] on div "21" at bounding box center [357, 349] width 15 height 23
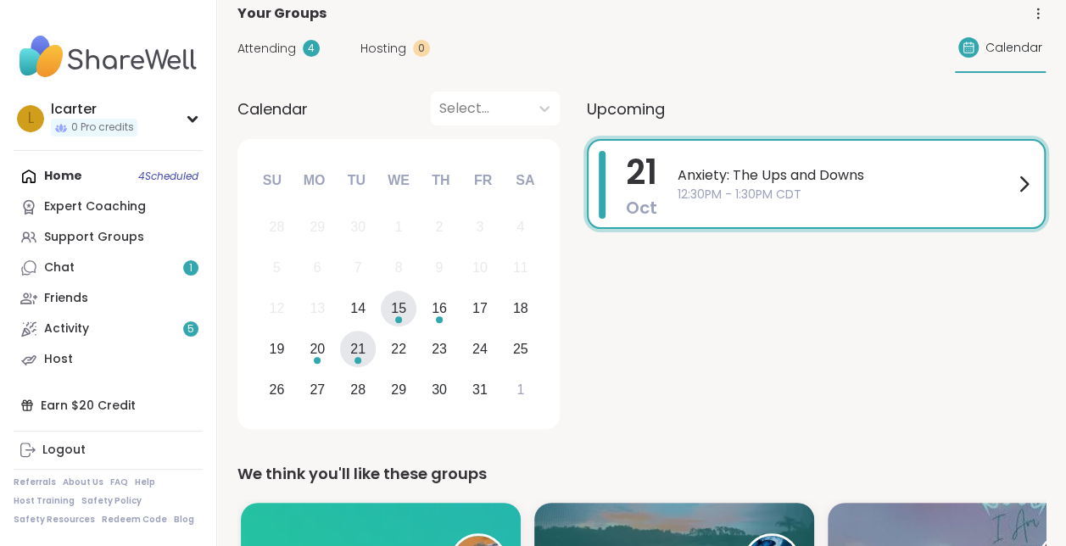
click at [397, 317] on div "Choose Wednesday, October 15th, 2025" at bounding box center [398, 319] width 7 height 7
click at [446, 316] on div "16" at bounding box center [439, 308] width 15 height 23
click at [667, 347] on div "16 Oct Journaling - Helping ourselves grow! 4:00PM - 5:00PM CDT" at bounding box center [816, 287] width 459 height 296
click at [648, 115] on span "Upcoming" at bounding box center [626, 109] width 78 height 23
click at [645, 106] on span "Upcoming" at bounding box center [626, 109] width 78 height 23
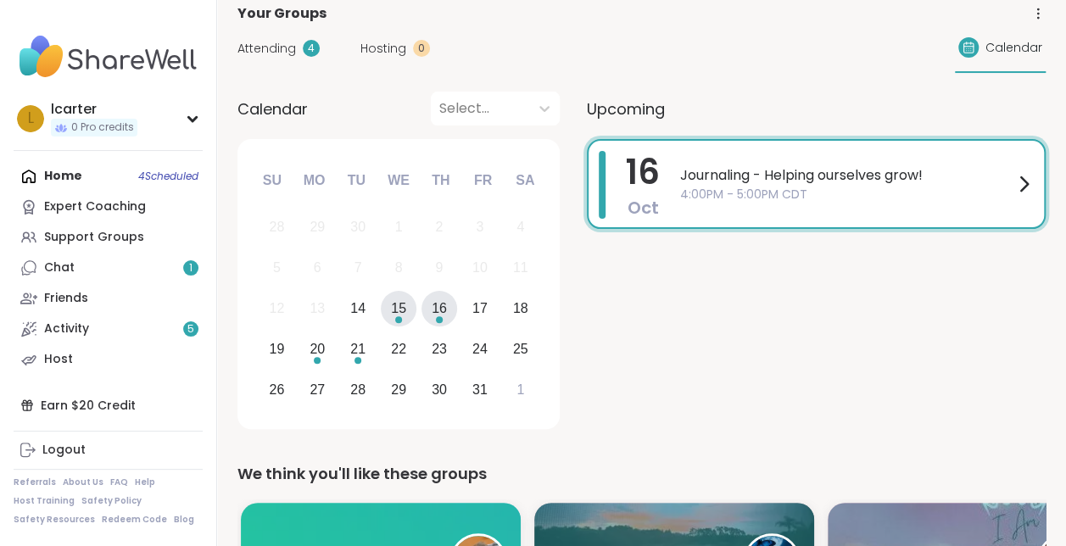
click at [394, 320] on div "15" at bounding box center [398, 308] width 15 height 23
click at [1023, 182] on icon at bounding box center [1024, 184] width 20 height 20
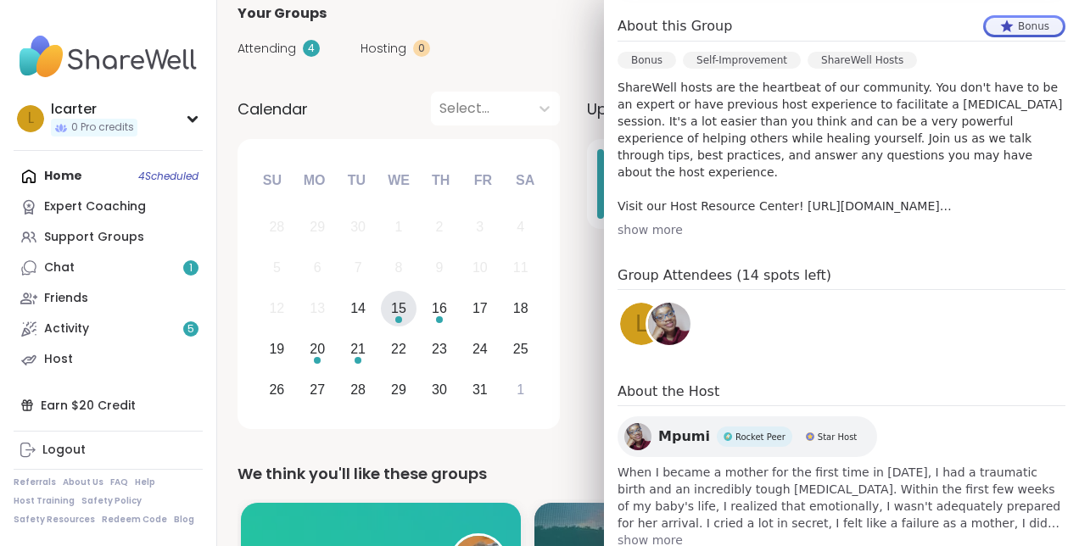
scroll to position [546, 0]
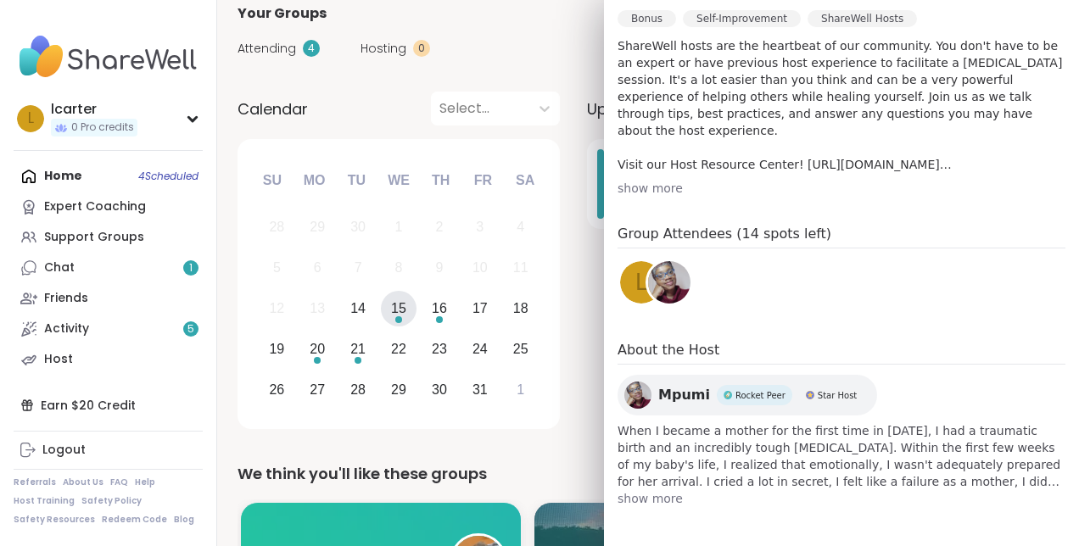
click at [650, 497] on span "show more" at bounding box center [842, 498] width 448 height 17
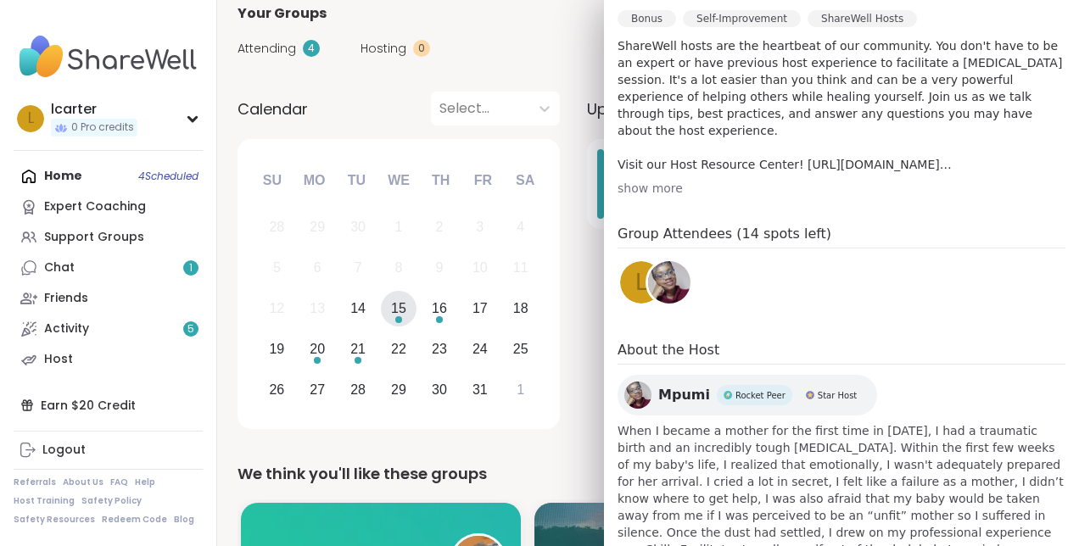
scroll to position [631, 0]
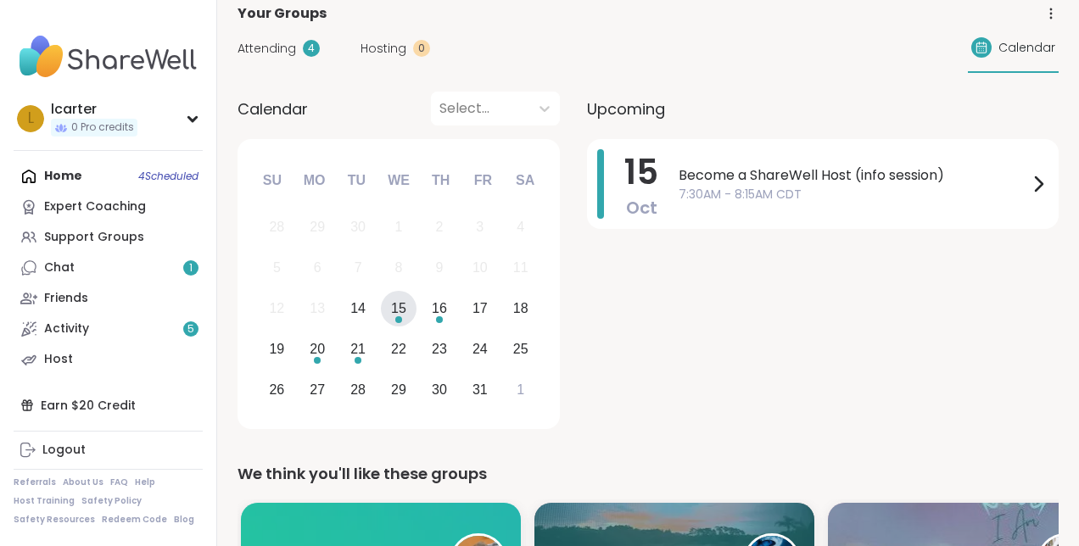
click at [550, 53] on div "Attending 4 Hosting 0 Calendar" at bounding box center [648, 48] width 821 height 49
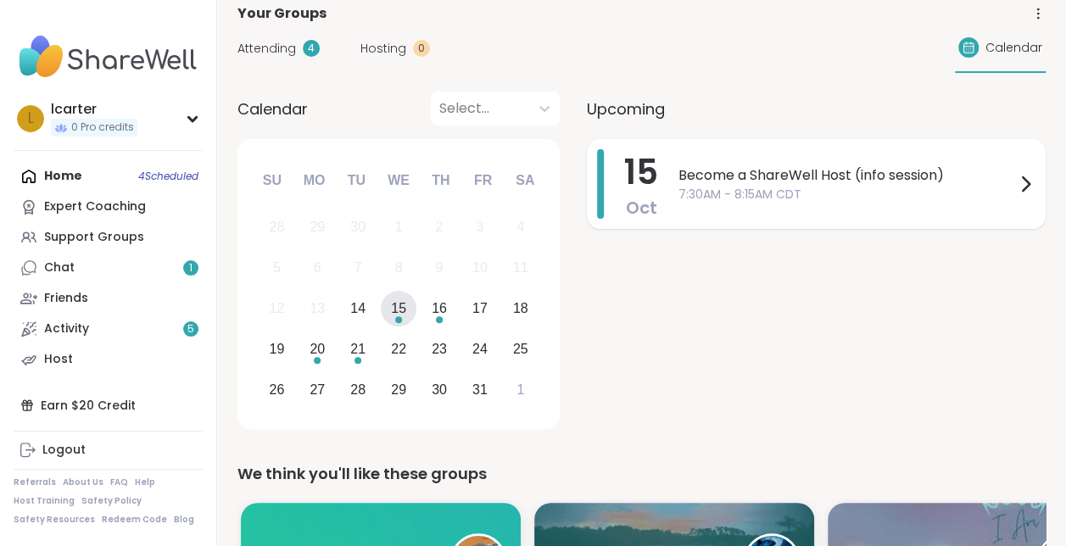
click at [760, 180] on span "Become a ShareWell Host (info session)" at bounding box center [847, 175] width 337 height 20
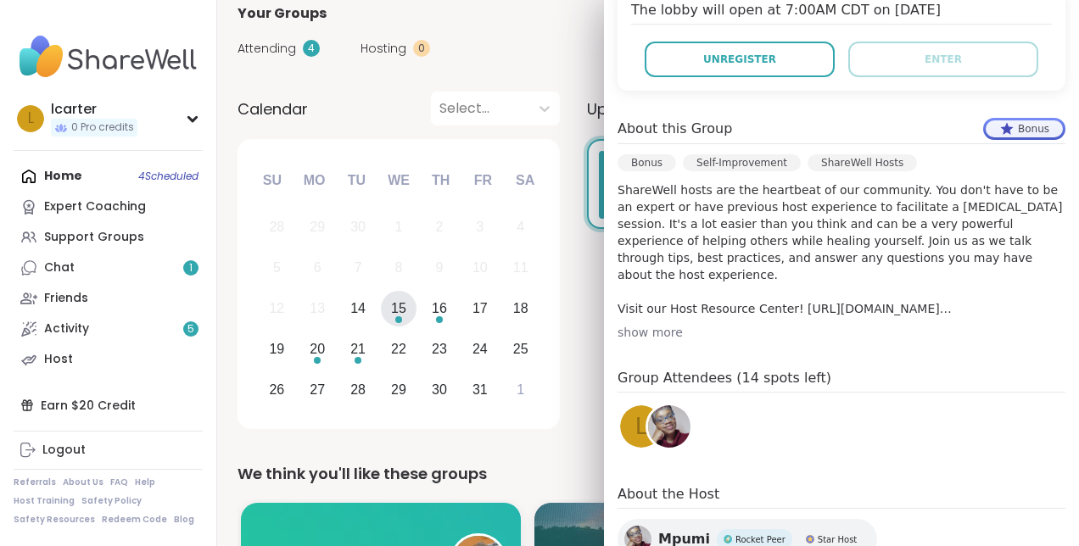
scroll to position [446, 0]
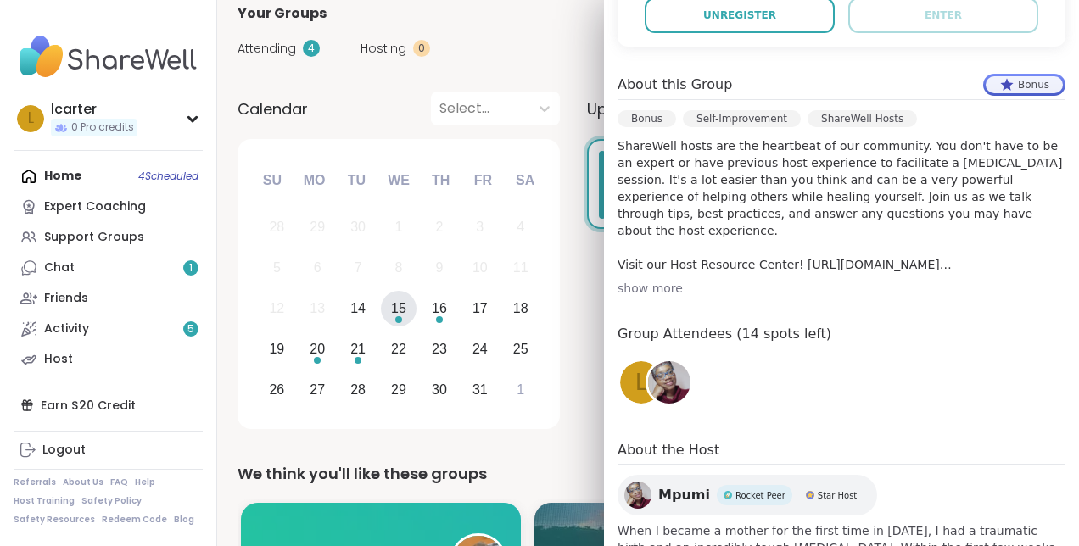
click at [621, 385] on div "l" at bounding box center [641, 382] width 42 height 42
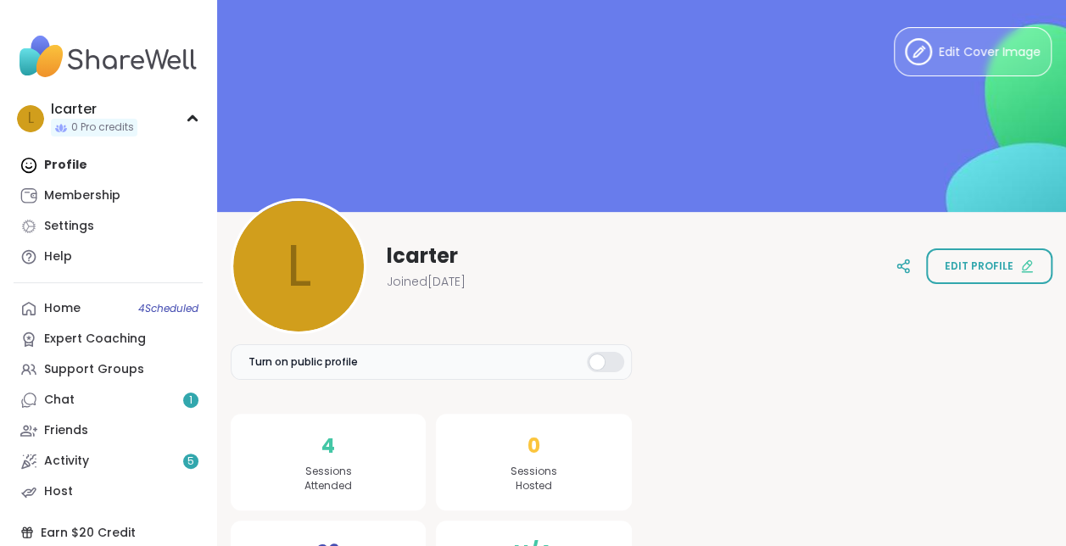
scroll to position [87, 0]
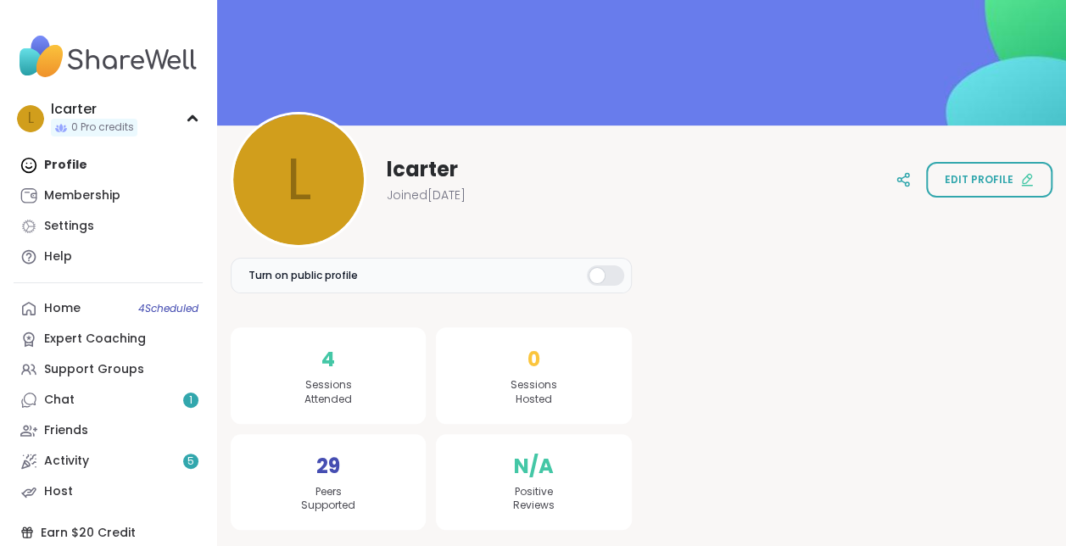
click at [333, 377] on div "4 Sessions Attended" at bounding box center [328, 375] width 195 height 97
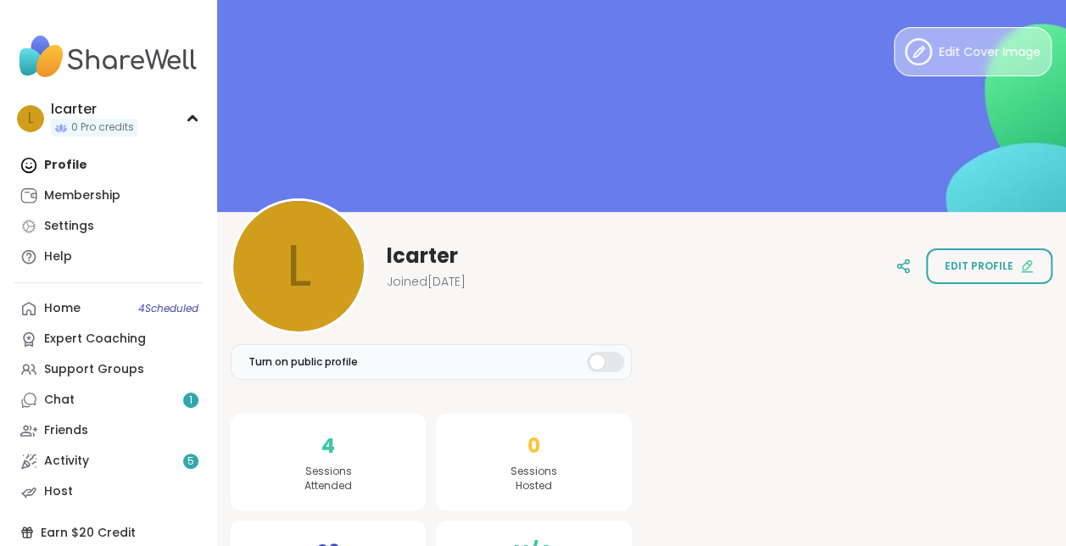
click at [998, 64] on button "Edit Cover Image" at bounding box center [973, 51] width 158 height 49
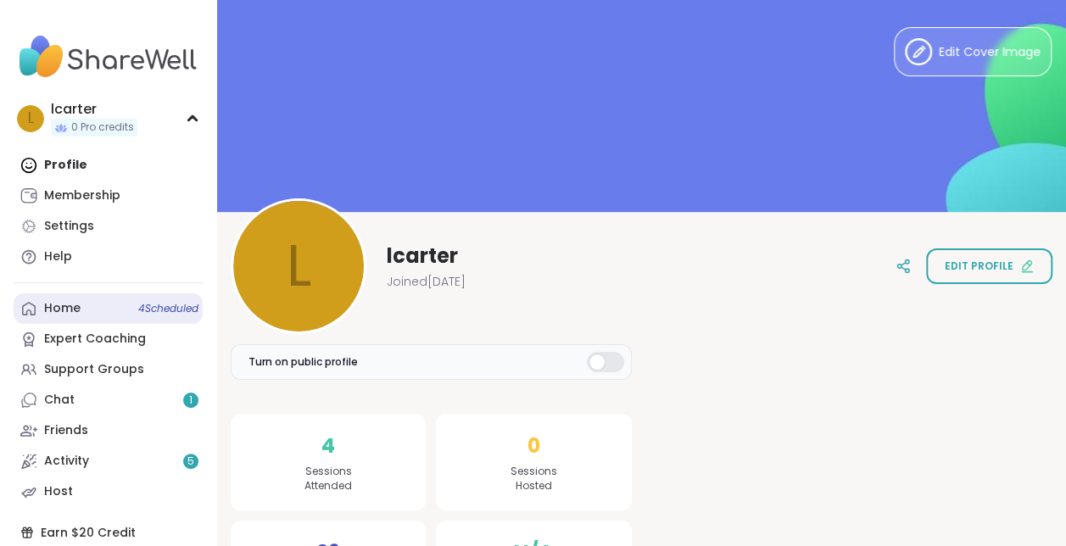
click at [171, 305] on span "4 Scheduled" at bounding box center [168, 309] width 60 height 14
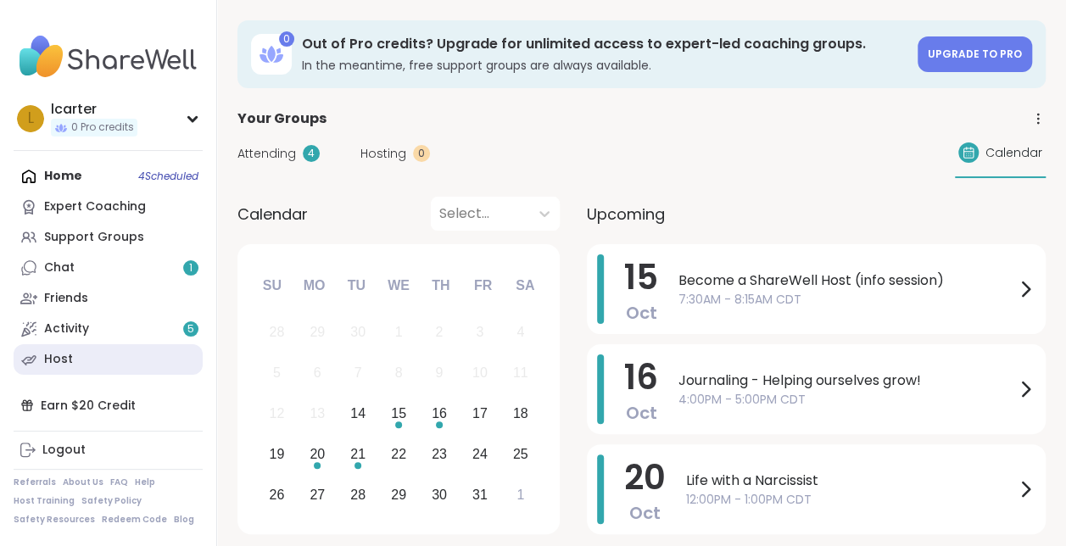
click at [107, 360] on link "Host" at bounding box center [108, 359] width 189 height 31
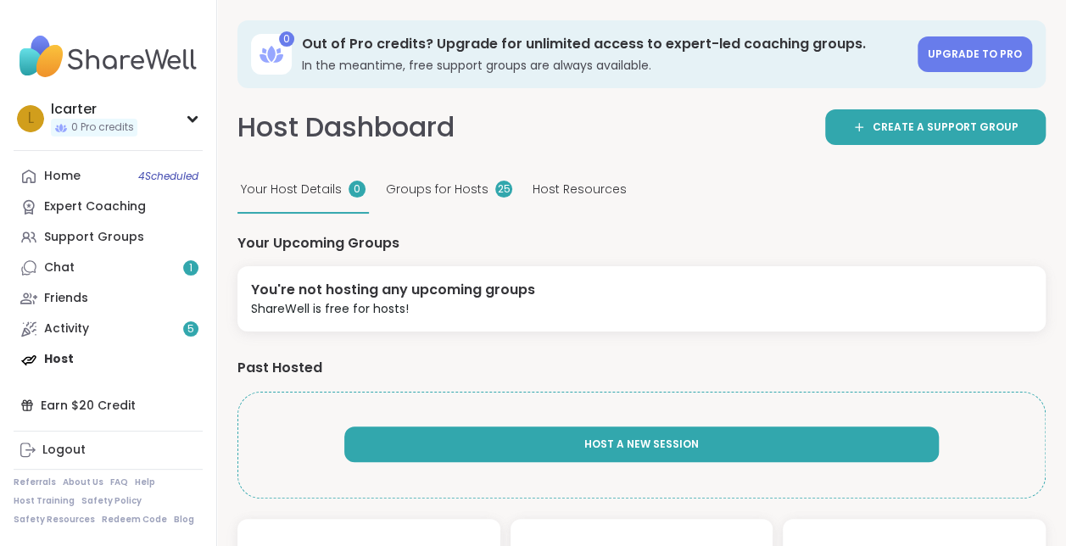
click at [497, 440] on button "Host A New Session" at bounding box center [641, 445] width 595 height 36
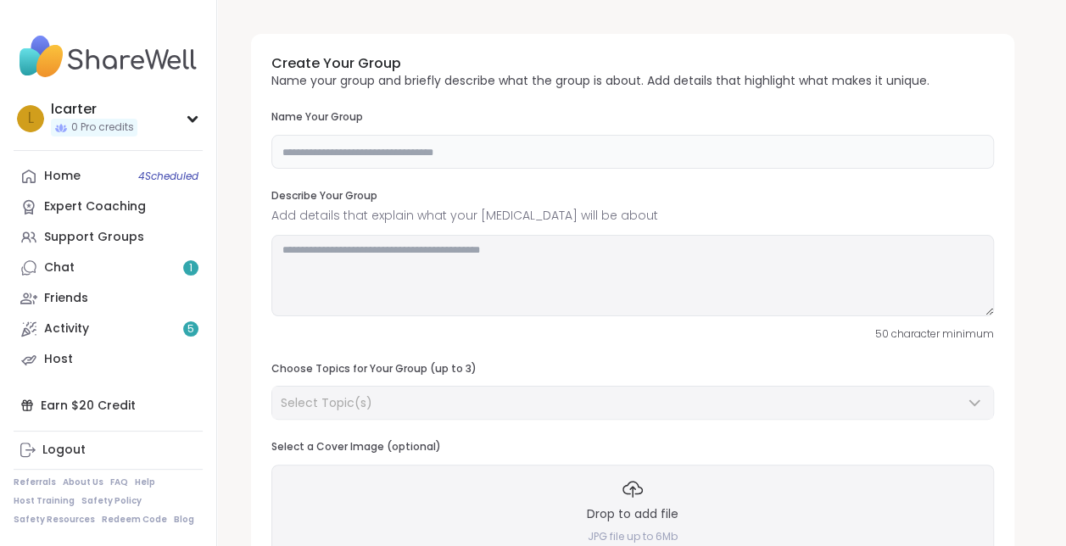
click at [282, 151] on input "text" at bounding box center [632, 152] width 723 height 34
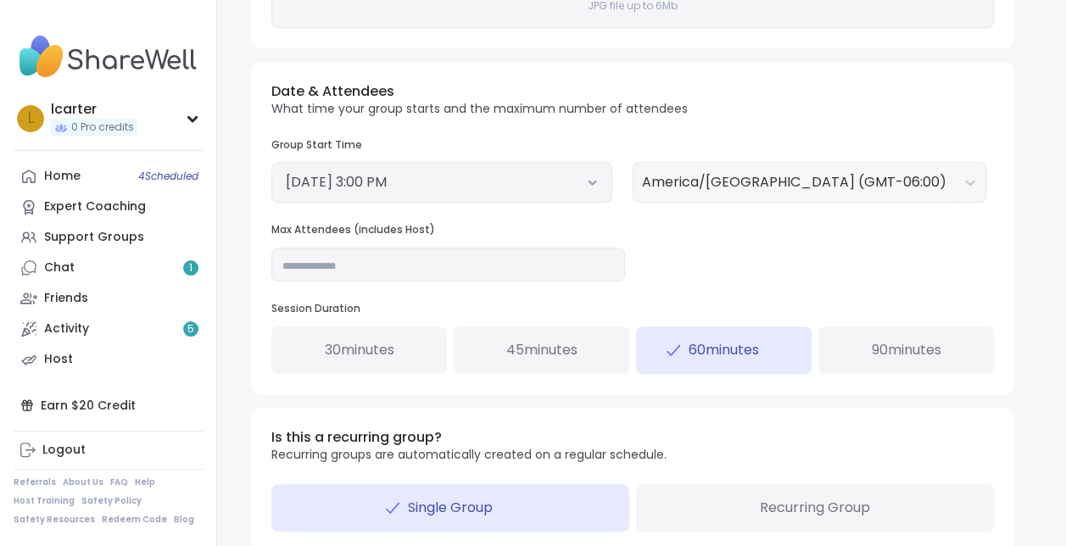
scroll to position [616, 0]
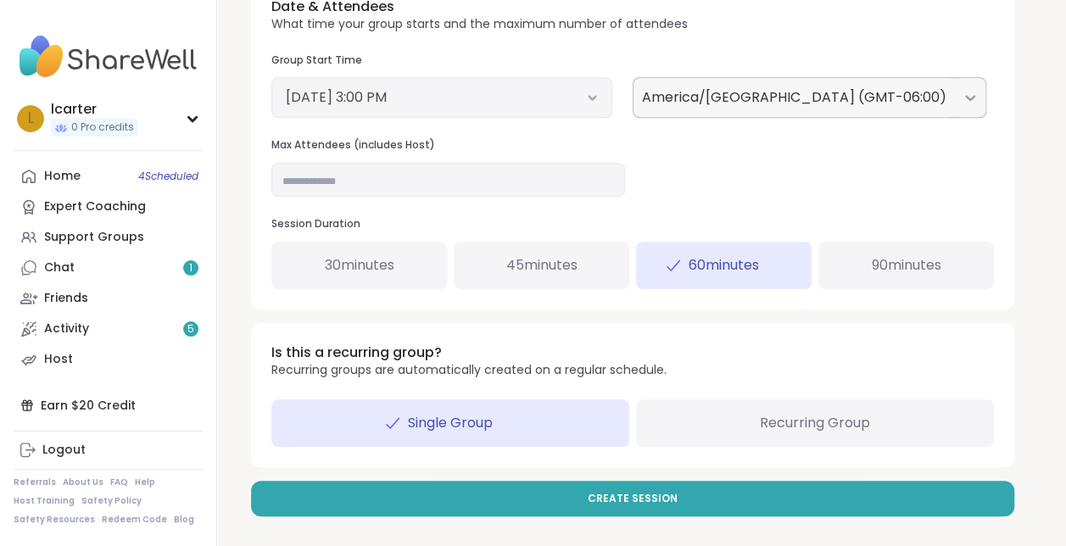
click at [955, 100] on div at bounding box center [970, 97] width 31 height 31
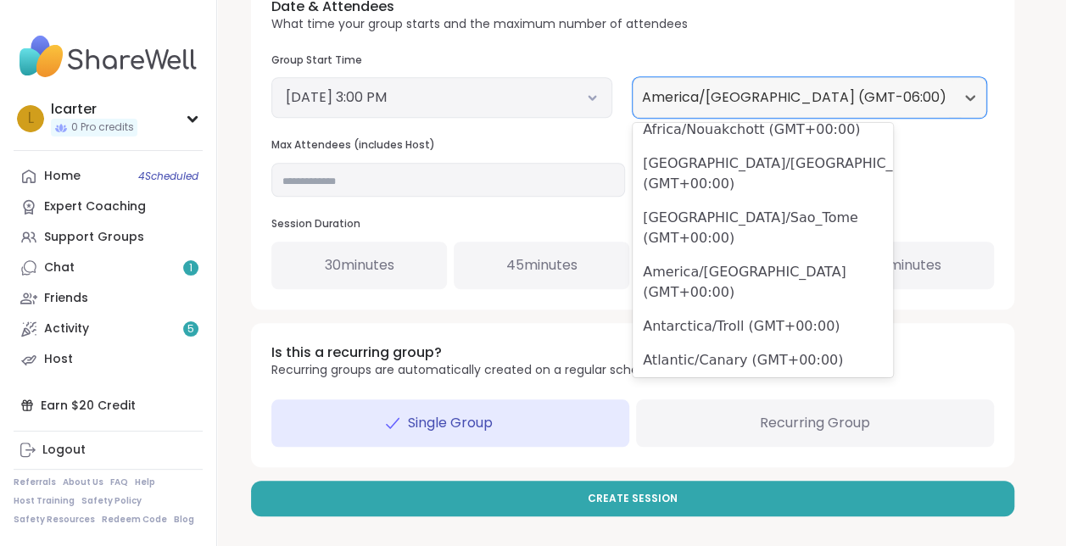
scroll to position [8375, 0]
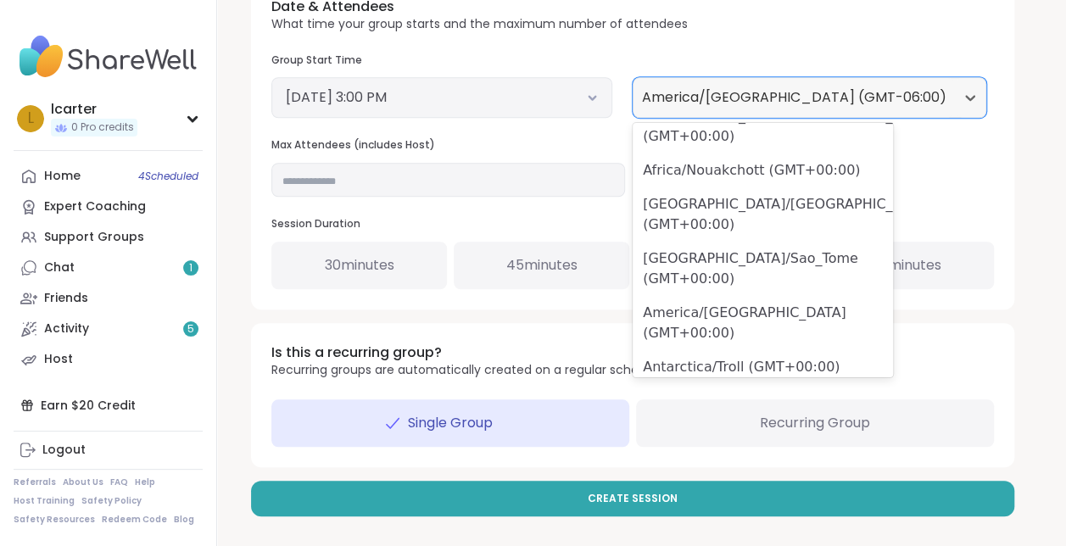
click at [965, 200] on div "Date & Attendees What time your group starts and the maximum number of attendee…" at bounding box center [632, 143] width 763 height 333
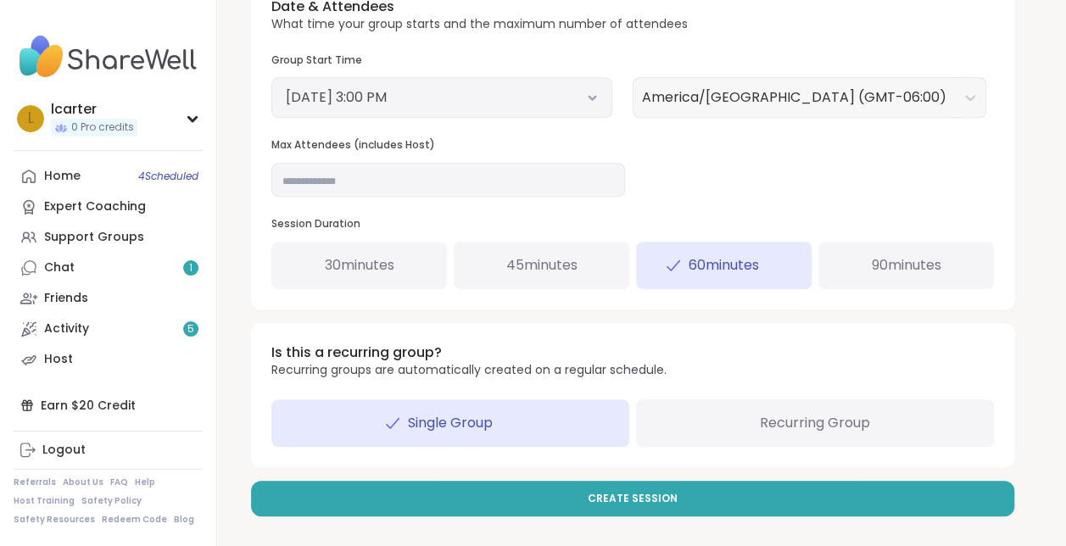
click at [866, 263] on div "90 minutes" at bounding box center [907, 266] width 176 height 48
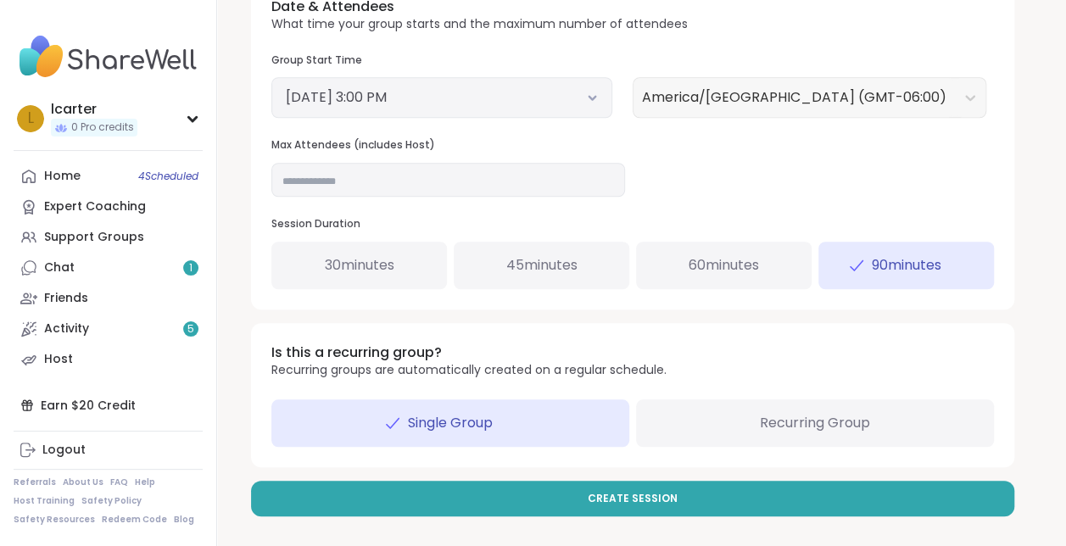
click at [782, 267] on div "60 minutes" at bounding box center [724, 266] width 176 height 48
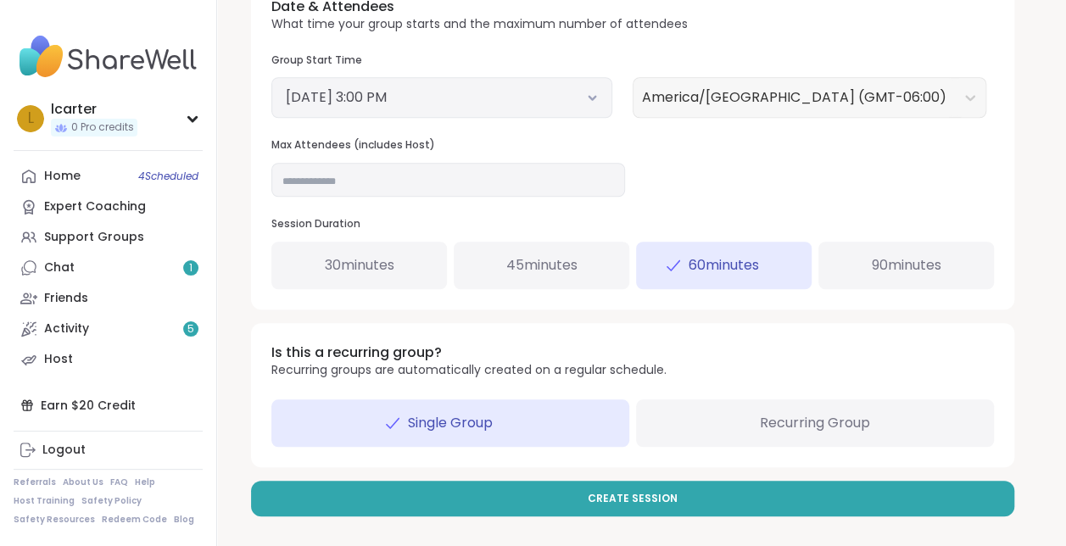
click at [791, 428] on span "Recurring Group" at bounding box center [815, 423] width 110 height 20
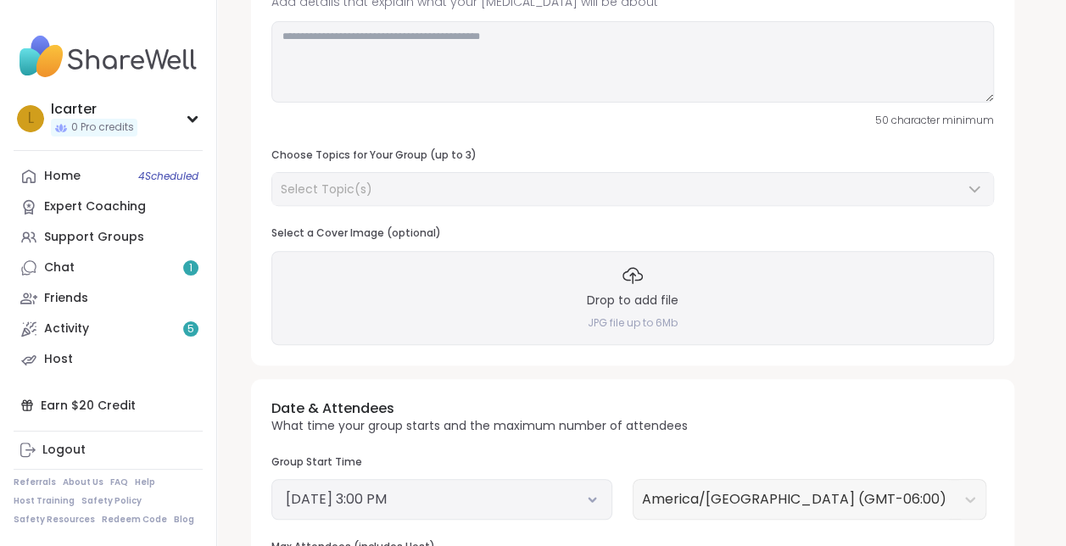
scroll to position [209, 0]
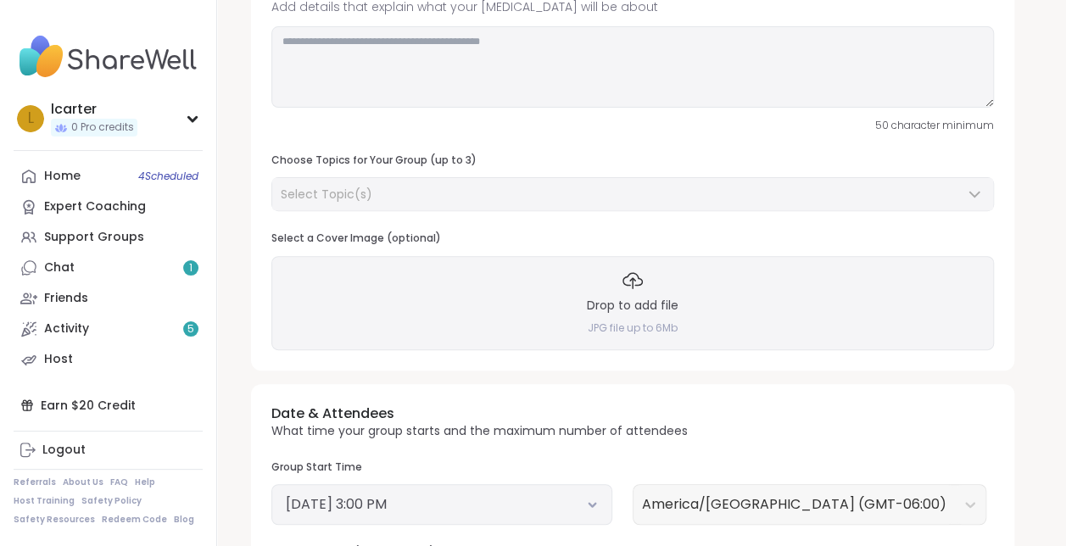
click at [623, 314] on div "Drop to add file JPG file up to 6Mb" at bounding box center [632, 302] width 723 height 93
click at [979, 190] on icon at bounding box center [975, 194] width 20 height 20
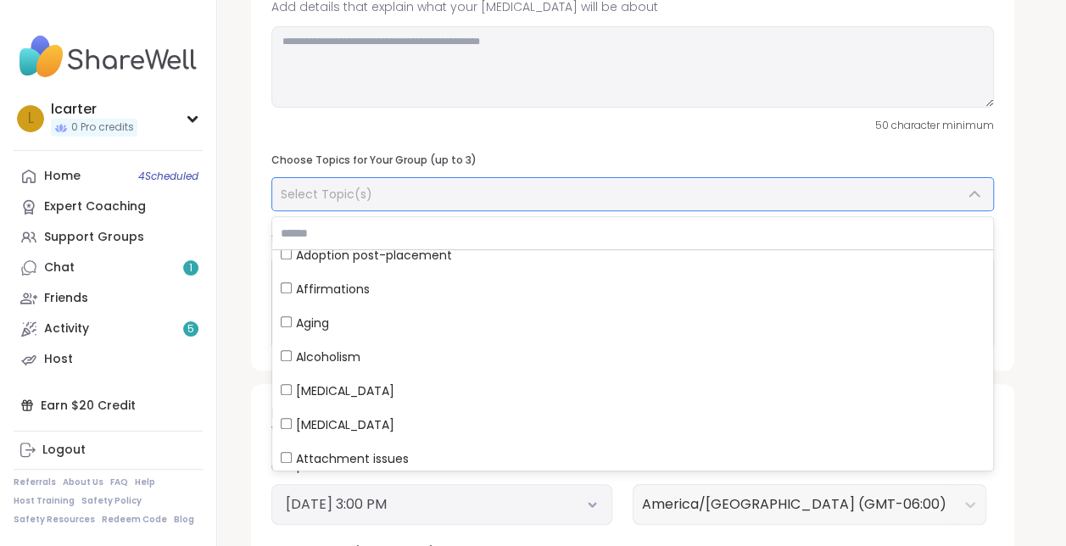
scroll to position [0, 0]
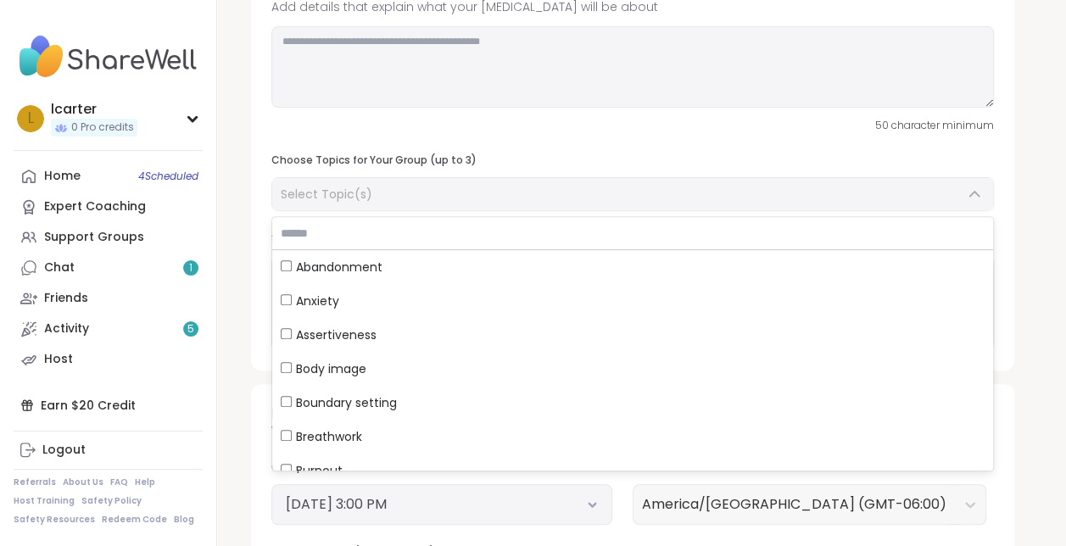
click at [1039, 238] on div "Create Your Group Name your group and briefly describe what the group is about.…" at bounding box center [642, 467] width 808 height 1311
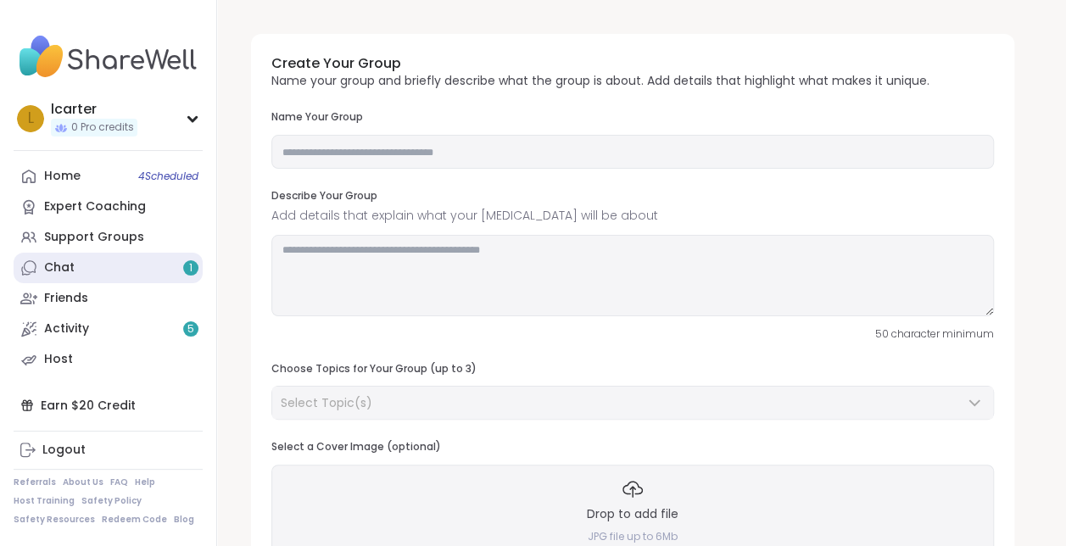
click at [120, 270] on link "Chat 1" at bounding box center [108, 268] width 189 height 31
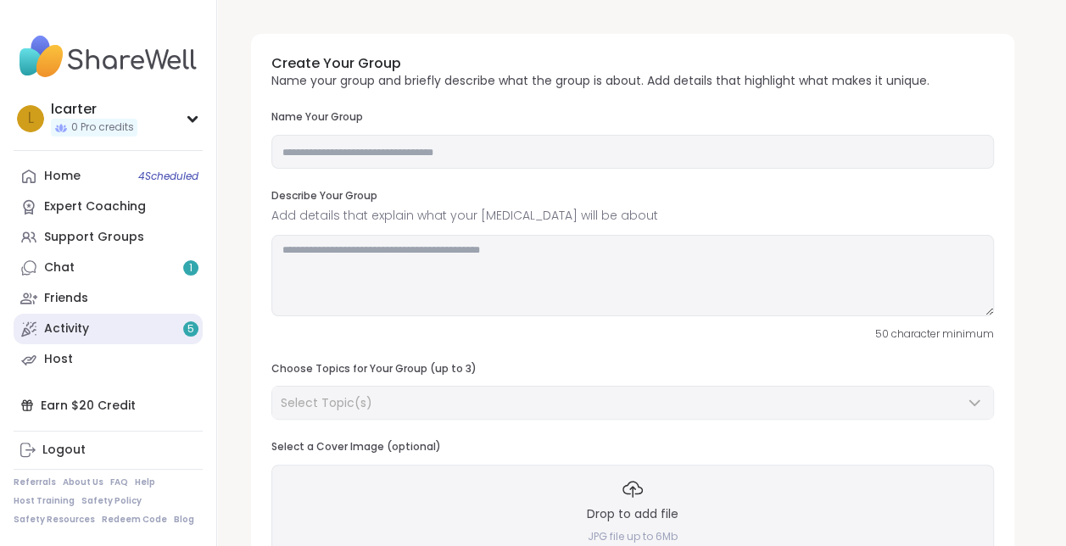
click at [60, 330] on div "Activity 5" at bounding box center [66, 329] width 45 height 17
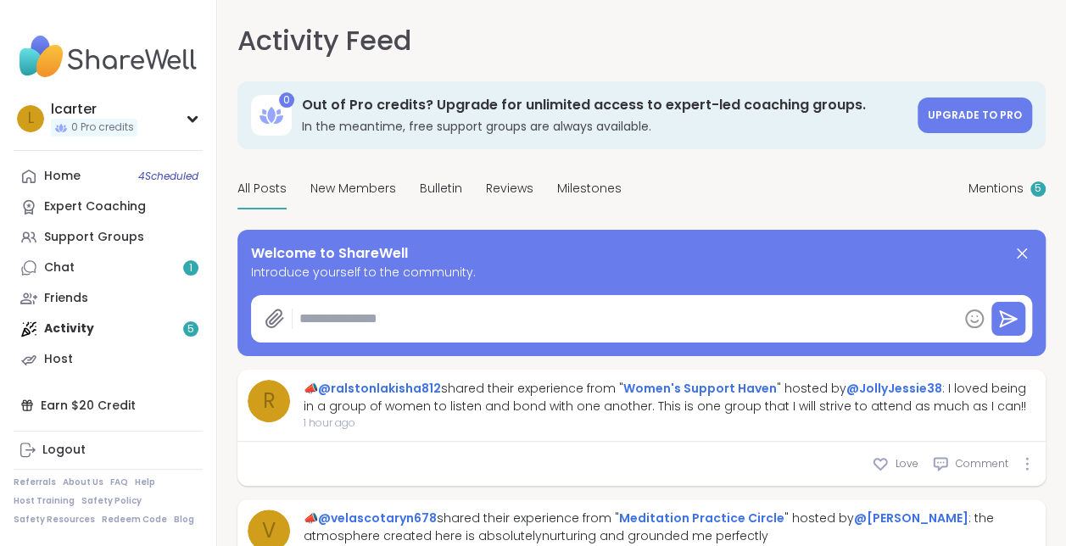
type textarea "*"
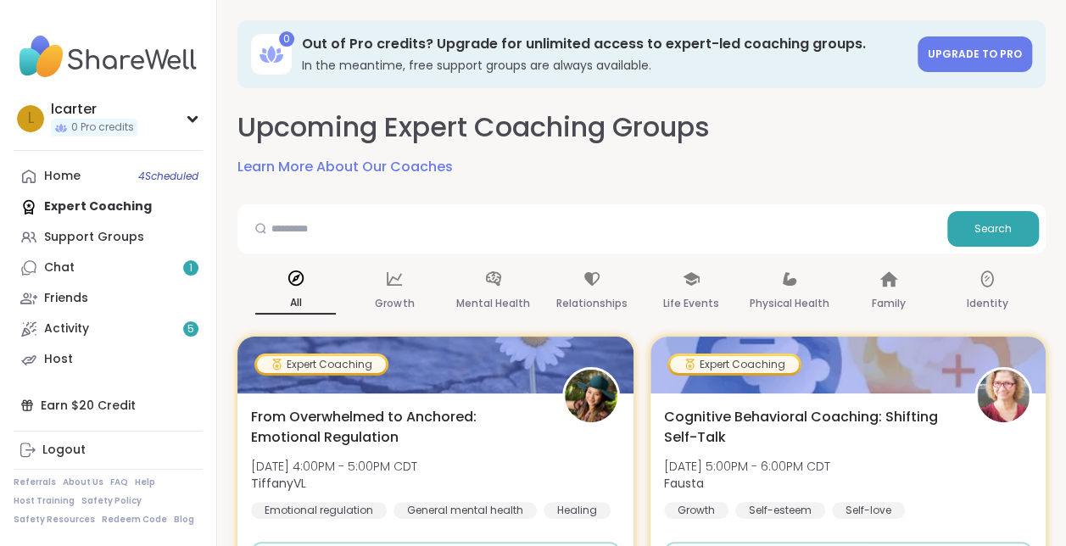
click at [100, 206] on div "Home 4 Scheduled Expert Coaching Support Groups Chat 1 Friends Activity 5 Host" at bounding box center [108, 268] width 189 height 214
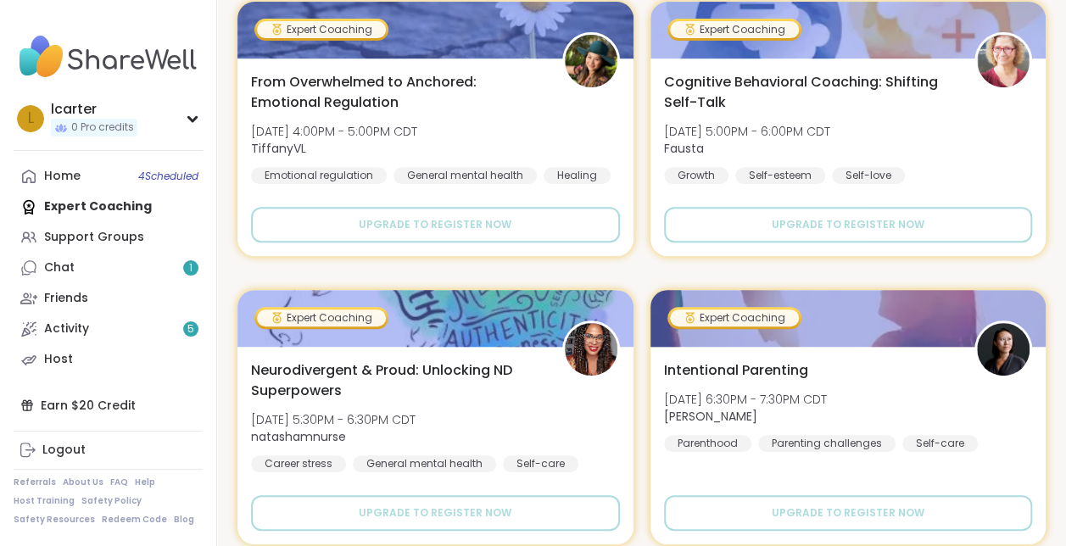
scroll to position [571, 0]
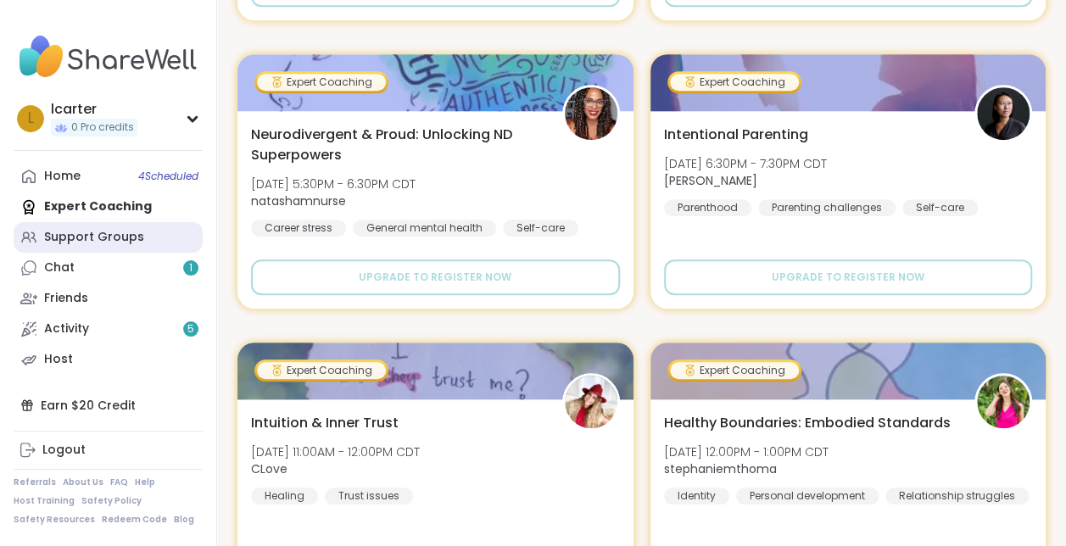
click at [72, 236] on div "Support Groups" at bounding box center [94, 237] width 100 height 17
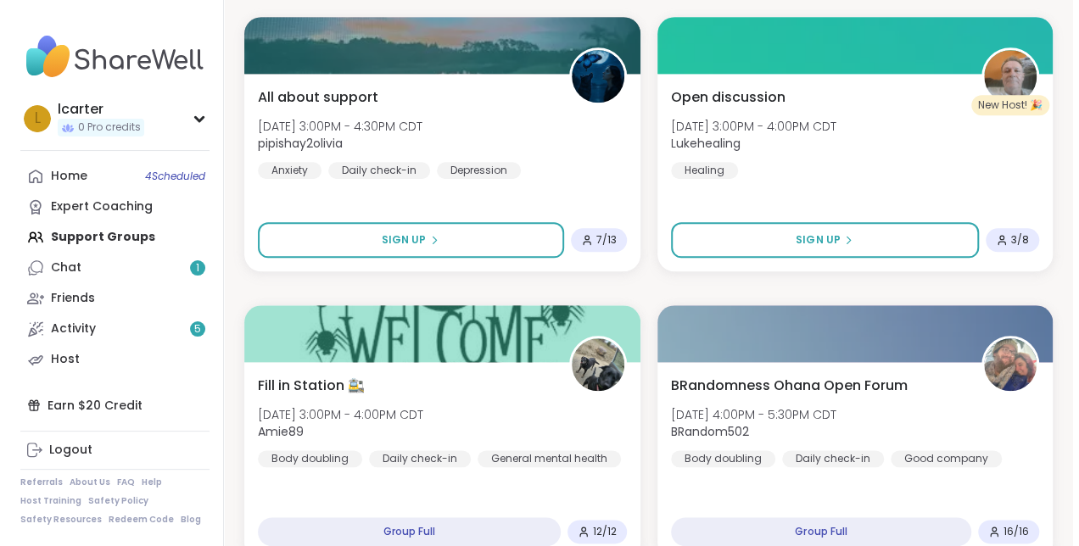
scroll to position [790, 0]
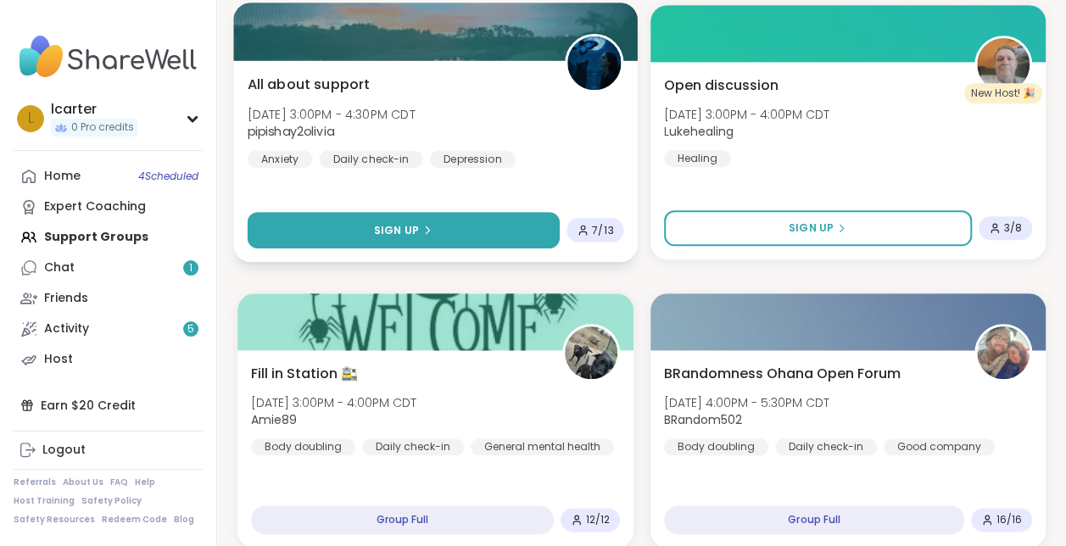
click at [426, 229] on icon at bounding box center [427, 230] width 10 height 10
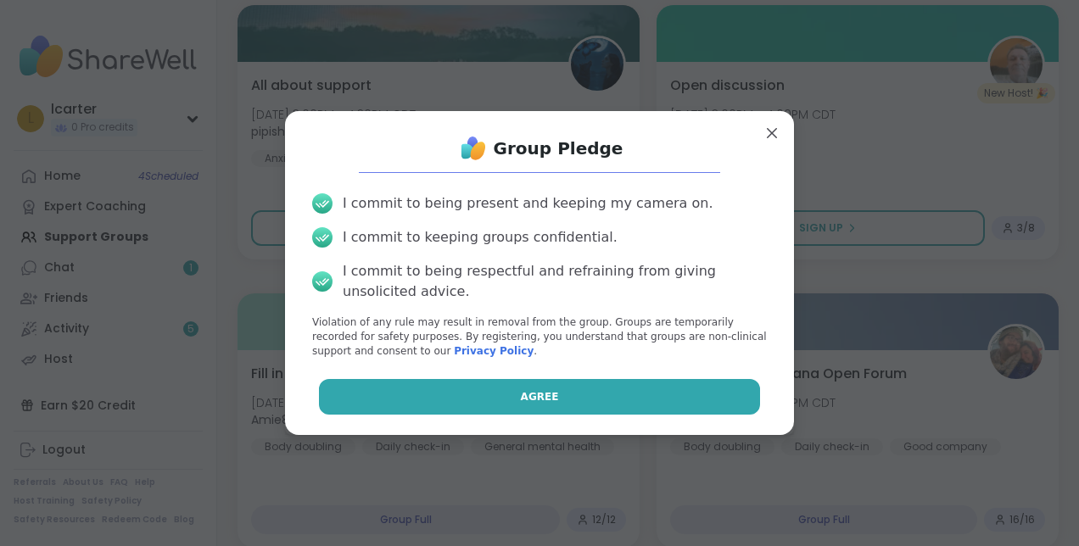
click at [503, 394] on button "Agree" at bounding box center [540, 397] width 442 height 36
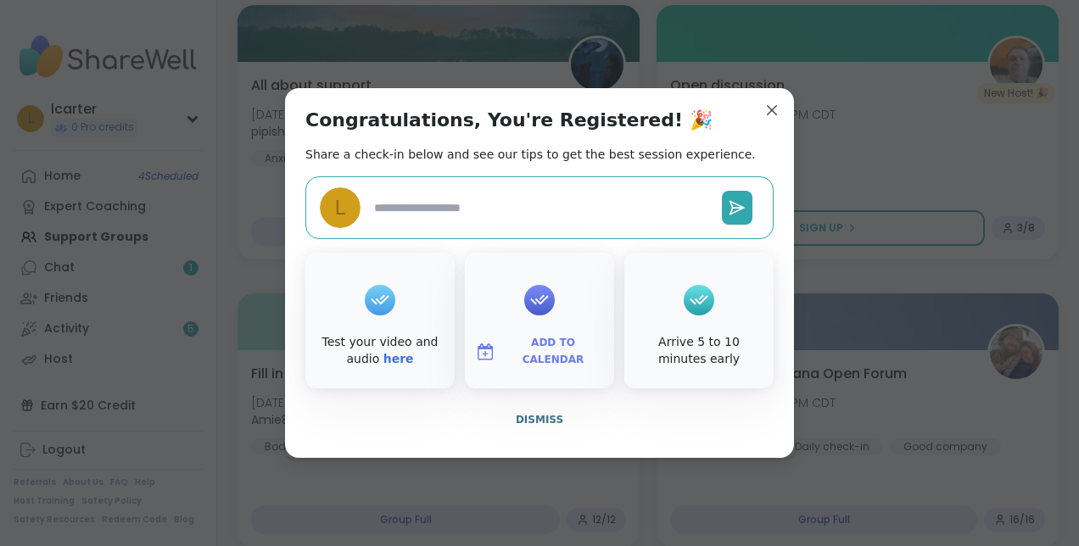
type textarea "*"
click at [556, 323] on div "Add to Calendar" at bounding box center [539, 321] width 149 height 136
click at [536, 304] on icon at bounding box center [539, 300] width 27 height 26
click at [519, 346] on span "Add to Calendar" at bounding box center [553, 351] width 102 height 33
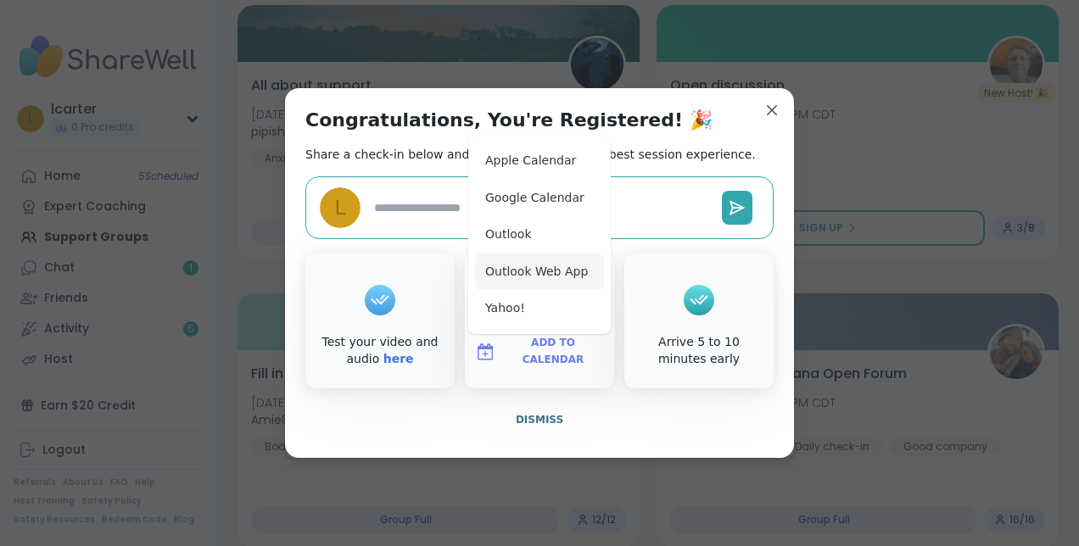
click at [518, 271] on button "Outlook Web App" at bounding box center [539, 272] width 129 height 37
